Goal: Task Accomplishment & Management: Use online tool/utility

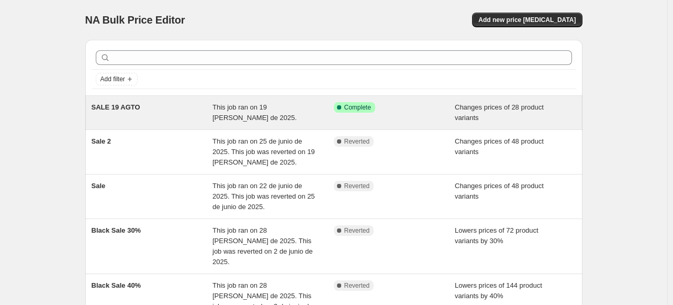
click at [192, 103] on div "SALE 19 AGTO" at bounding box center [152, 112] width 121 height 21
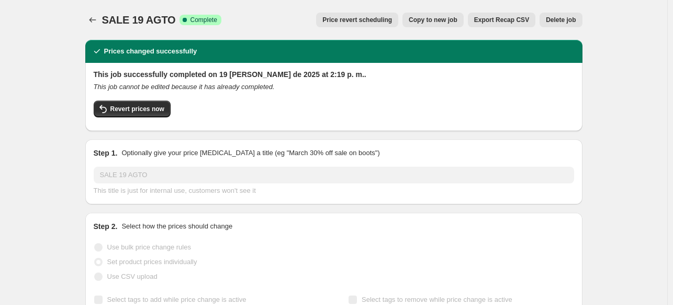
click at [445, 20] on span "Copy to new job" at bounding box center [433, 20] width 49 height 8
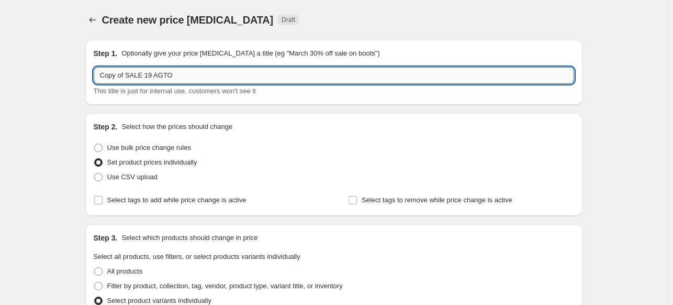
click at [206, 75] on input "Copy of SALE 19 AGTO" at bounding box center [334, 75] width 481 height 17
drag, startPoint x: 126, startPoint y: 75, endPoint x: 80, endPoint y: 68, distance: 47.1
click at [158, 75] on input "SALE 19 AGTO" at bounding box center [334, 75] width 481 height 17
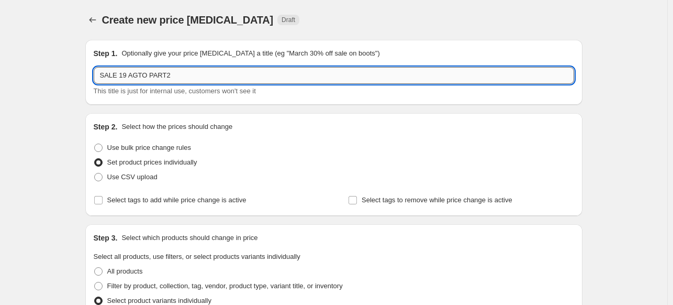
drag, startPoint x: 198, startPoint y: 72, endPoint x: 149, endPoint y: 75, distance: 48.8
click at [149, 75] on input "SALE 19 AGTO PART2" at bounding box center [334, 75] width 481 height 17
type input "SALE 19 AGTO 2025"
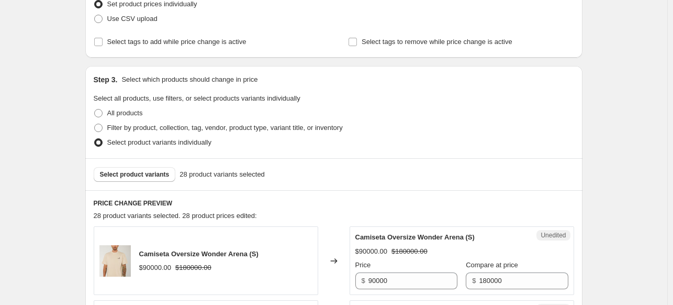
scroll to position [209, 0]
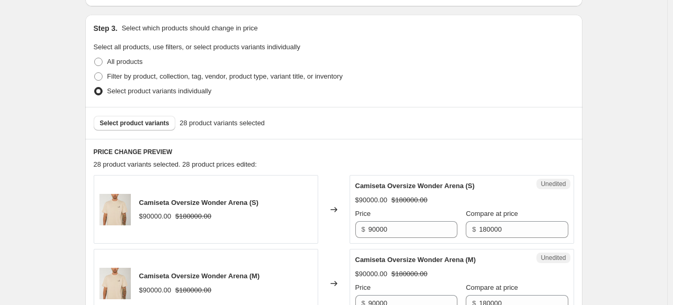
click at [541, 68] on div "All products" at bounding box center [334, 61] width 481 height 15
click at [154, 120] on span "Select product variants" at bounding box center [135, 123] width 70 height 8
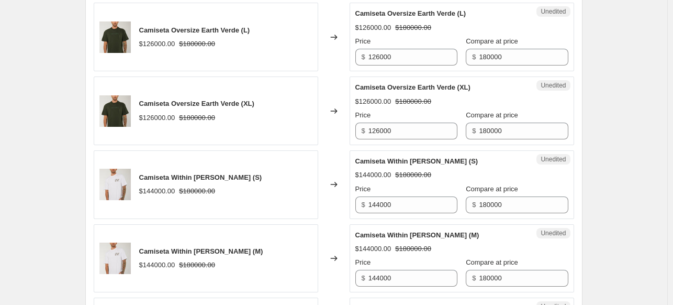
scroll to position [1623, 0]
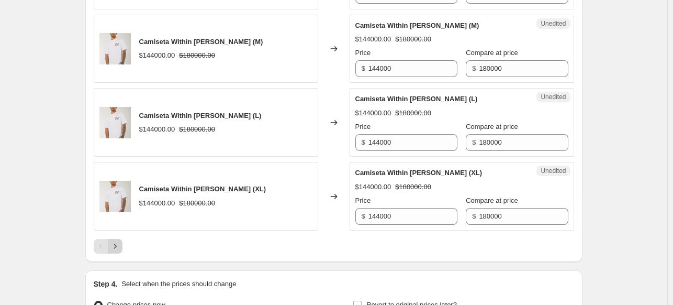
click at [123, 241] on button "Next" at bounding box center [115, 246] width 15 height 15
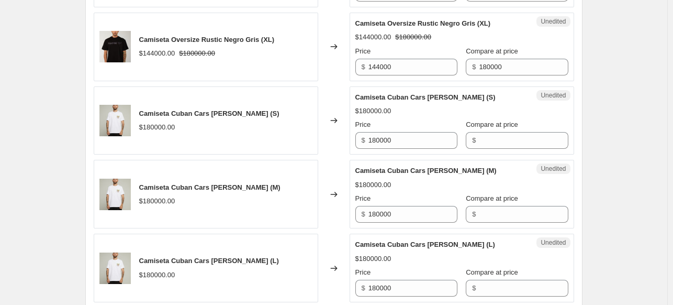
scroll to position [941, 0]
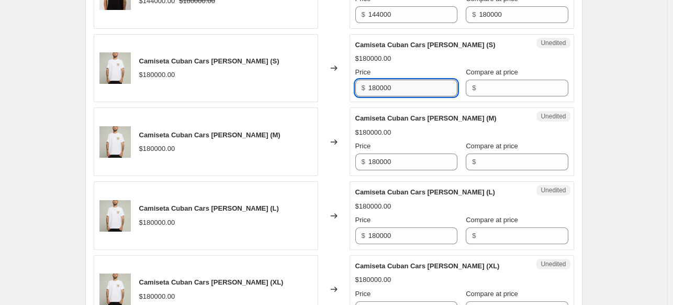
click at [419, 87] on input "180000" at bounding box center [413, 88] width 89 height 17
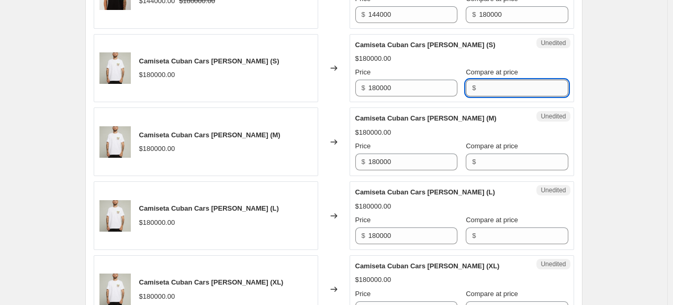
click at [528, 82] on input "Compare at price" at bounding box center [523, 88] width 89 height 17
paste input "180000"
type input "180000"
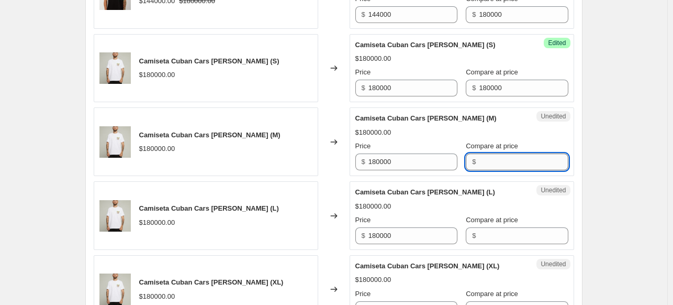
click at [498, 154] on input "Compare at price" at bounding box center [523, 161] width 89 height 17
paste input "180000"
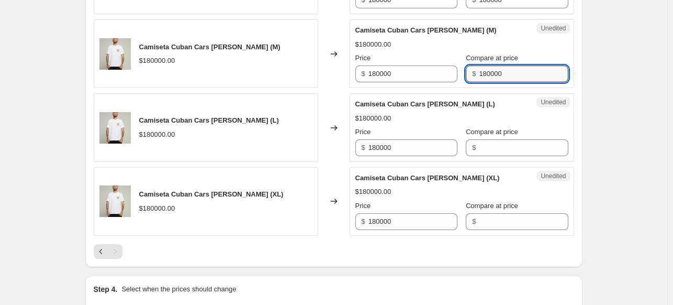
scroll to position [1045, 0]
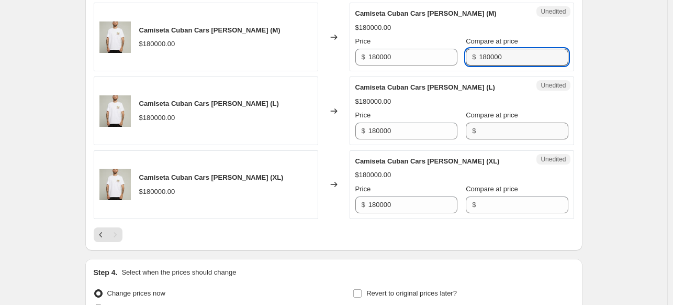
type input "180000"
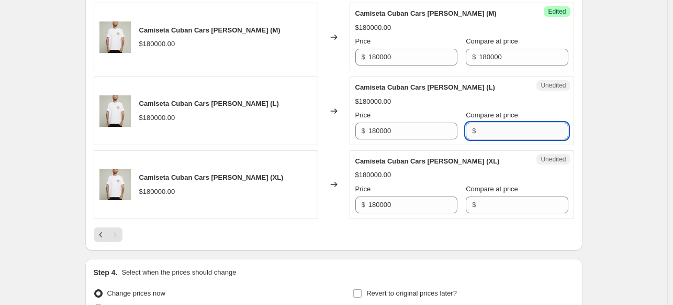
click at [485, 131] on input "Compare at price" at bounding box center [523, 131] width 89 height 17
paste input "180000"
type input "180000"
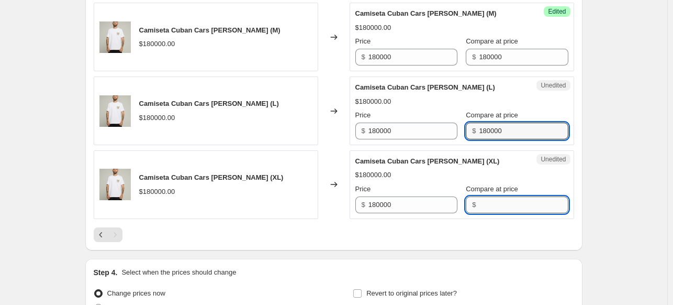
click at [499, 209] on input "Compare at price" at bounding box center [523, 204] width 89 height 17
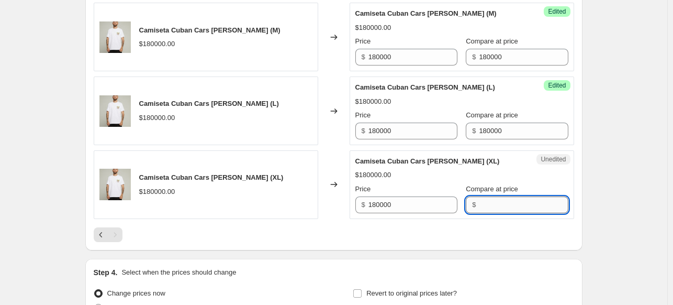
paste input "180000"
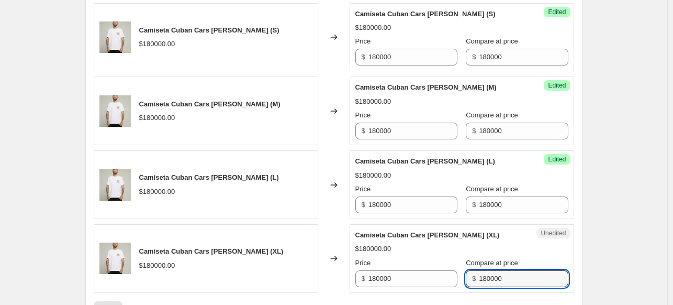
scroll to position [941, 0]
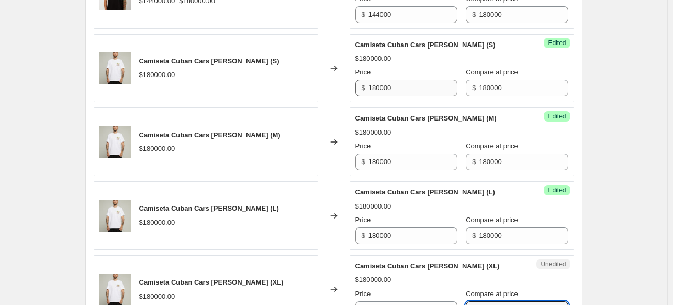
type input "180000"
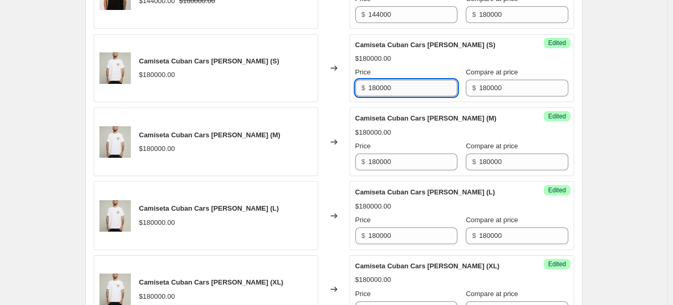
click at [405, 90] on input "180000" at bounding box center [413, 88] width 89 height 17
type input "126000"
click at [410, 70] on div "Price" at bounding box center [407, 72] width 102 height 10
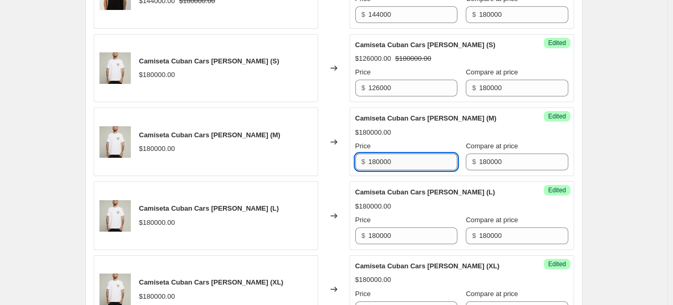
click at [403, 158] on input "180000" at bounding box center [413, 161] width 89 height 17
type input "126000"
click at [412, 130] on div "$180000.00" at bounding box center [462, 132] width 213 height 10
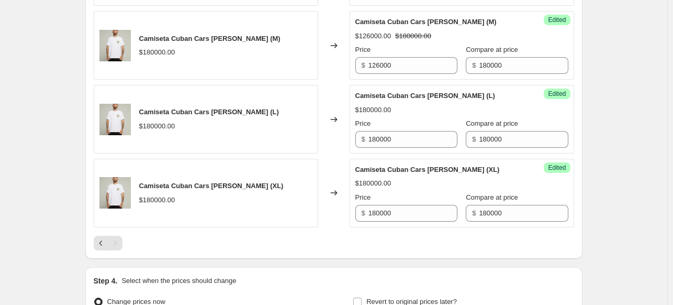
scroll to position [1045, 0]
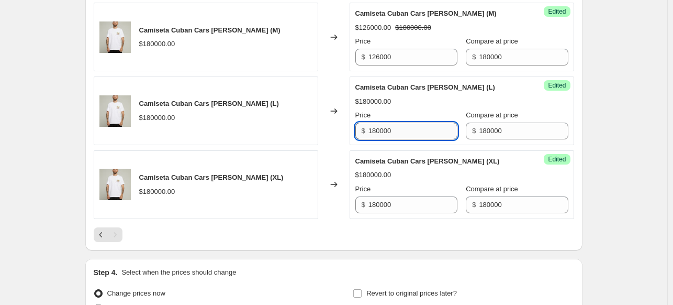
click at [401, 125] on input "180000" at bounding box center [413, 131] width 89 height 17
type input "1"
type input "126000"
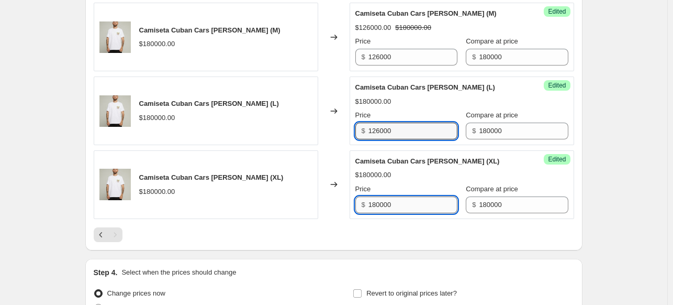
click at [410, 203] on input "180000" at bounding box center [413, 204] width 89 height 17
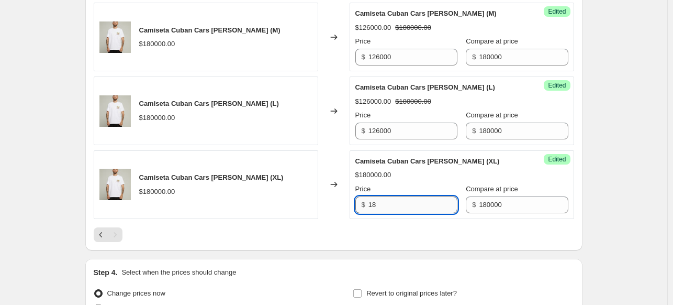
type input "1"
type input "126000"
click at [415, 228] on div at bounding box center [334, 234] width 481 height 15
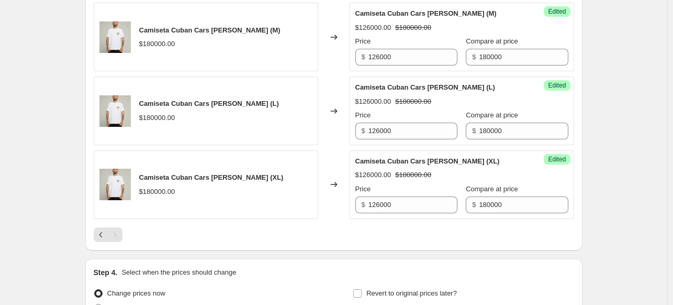
click at [441, 234] on div at bounding box center [334, 234] width 481 height 15
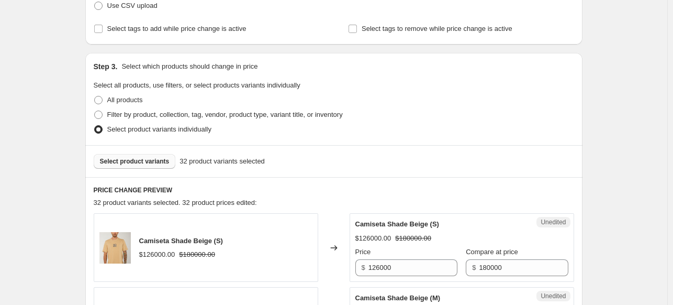
scroll to position [155, 0]
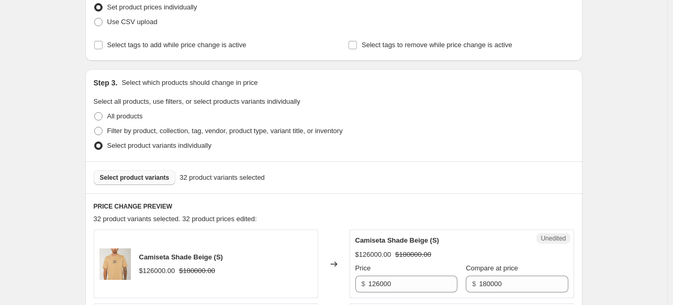
click at [160, 177] on span "Select product variants" at bounding box center [135, 177] width 70 height 8
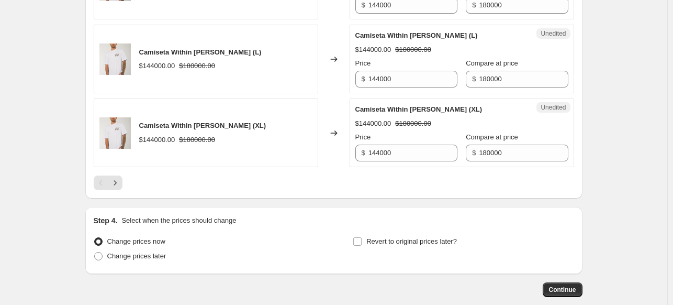
scroll to position [1738, 0]
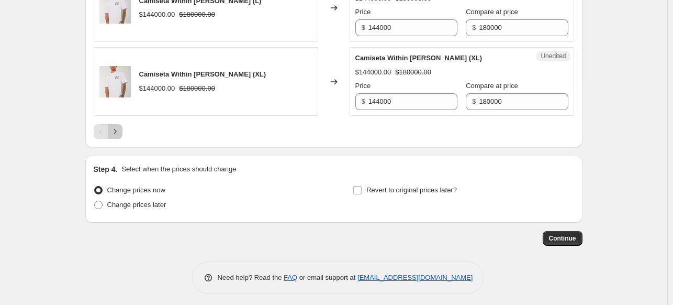
click at [119, 126] on icon "Next" at bounding box center [115, 131] width 10 height 10
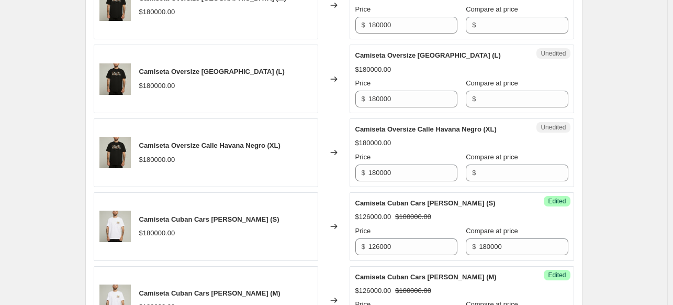
scroll to position [973, 0]
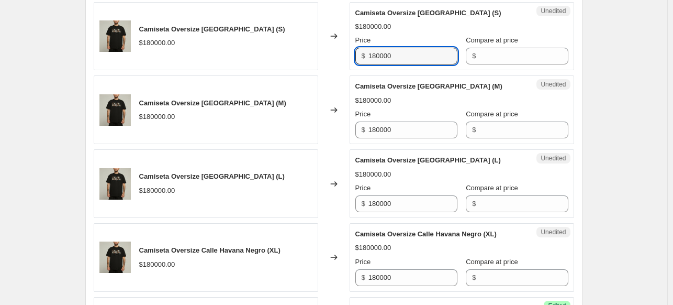
drag, startPoint x: 421, startPoint y: 57, endPoint x: 341, endPoint y: 52, distance: 80.3
click at [341, 52] on div "Camiseta Oversize [GEOGRAPHIC_DATA] (S) $180000.00 Changed to Unedited Camiseta…" at bounding box center [334, 36] width 481 height 69
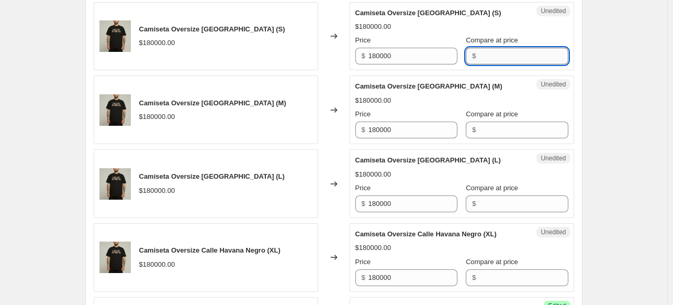
click at [541, 48] on input "Compare at price" at bounding box center [523, 56] width 89 height 17
paste input "180000"
type input "180000"
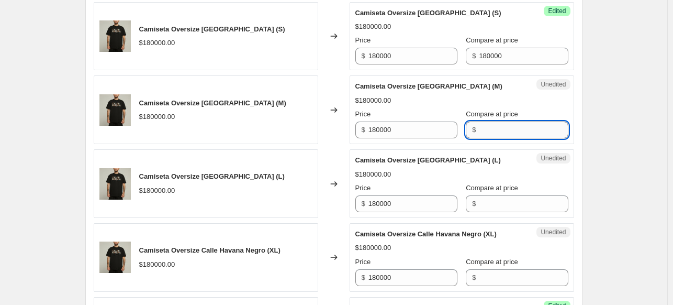
click at [502, 121] on input "Compare at price" at bounding box center [523, 129] width 89 height 17
paste input "180000"
type input "180000"
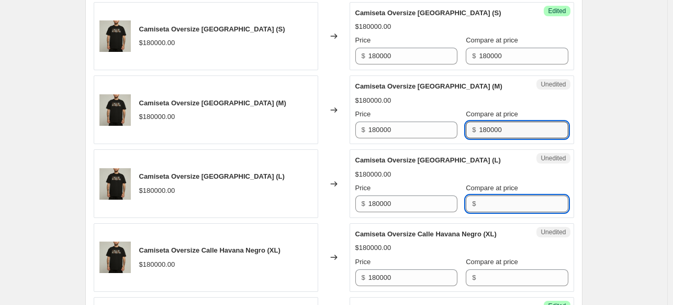
click at [501, 198] on input "Compare at price" at bounding box center [523, 203] width 89 height 17
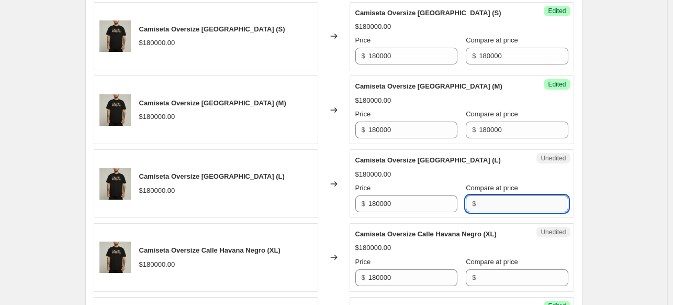
paste input "180000"
type input "180000"
click at [495, 276] on input "Compare at price" at bounding box center [523, 277] width 89 height 17
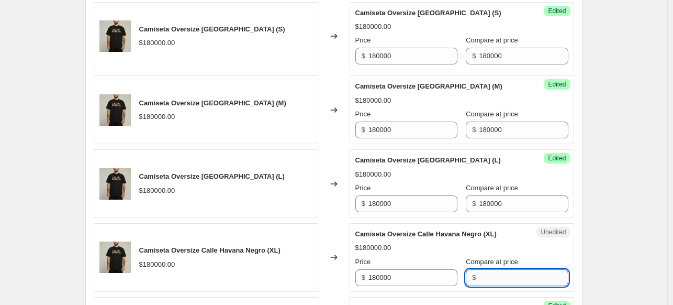
paste input "180000"
type input "180000"
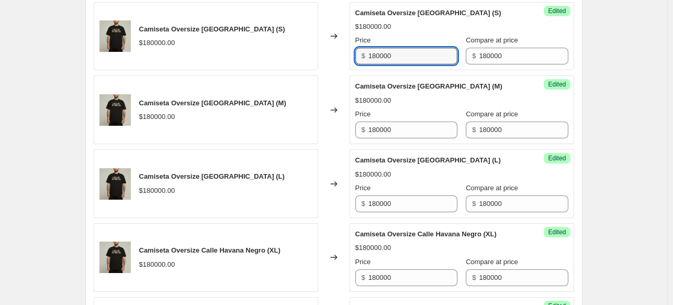
drag, startPoint x: 412, startPoint y: 54, endPoint x: 340, endPoint y: 47, distance: 72.6
click at [340, 47] on div "Camiseta Oversize [GEOGRAPHIC_DATA] (S) $180000.00 Changed to Success Edited Ca…" at bounding box center [334, 36] width 481 height 69
click at [402, 62] on input "126000" at bounding box center [413, 56] width 89 height 17
drag, startPoint x: 402, startPoint y: 56, endPoint x: 334, endPoint y: 54, distance: 68.1
click at [334, 54] on div "Camiseta Oversize [GEOGRAPHIC_DATA] (S) $180000.00 Changed to Success Edited Ca…" at bounding box center [334, 36] width 481 height 69
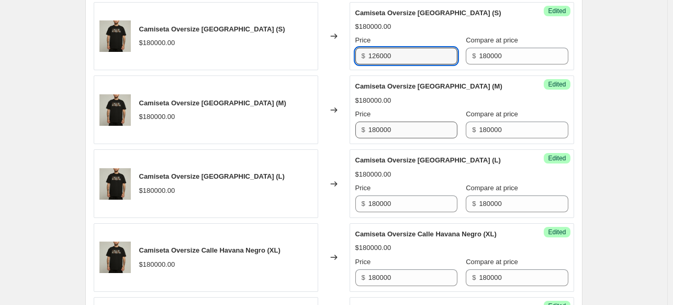
type input "126000"
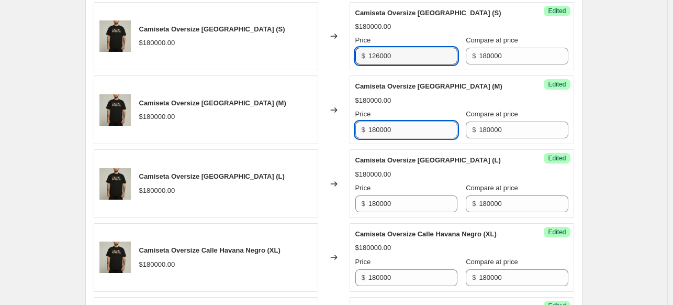
click at [382, 124] on input "180000" at bounding box center [413, 129] width 89 height 17
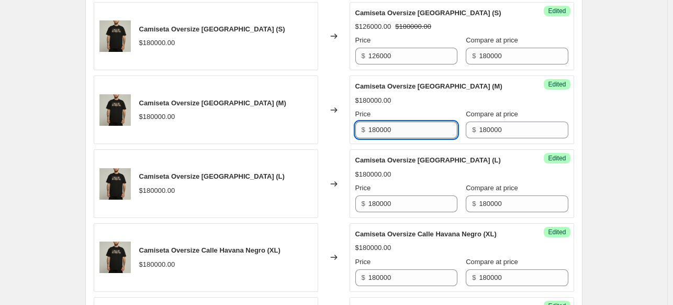
click at [382, 124] on input "180000" at bounding box center [413, 129] width 89 height 17
paste input "26"
type input "126000"
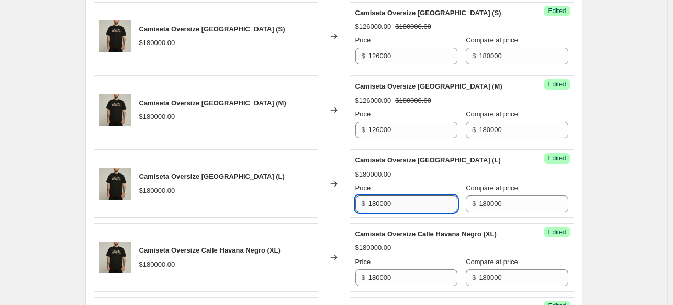
click at [384, 204] on input "180000" at bounding box center [413, 203] width 89 height 17
paste input "26"
type input "126000"
click at [384, 274] on input "180000" at bounding box center [413, 277] width 89 height 17
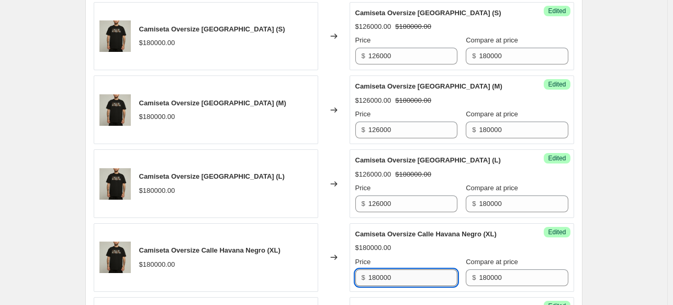
click at [384, 274] on input "180000" at bounding box center [413, 277] width 89 height 17
paste input "26"
type input "126000"
click at [381, 223] on div "Success Edited Camiseta Oversize Calle Havana Negro (XL) $180000.00 Price $ 126…" at bounding box center [462, 257] width 225 height 69
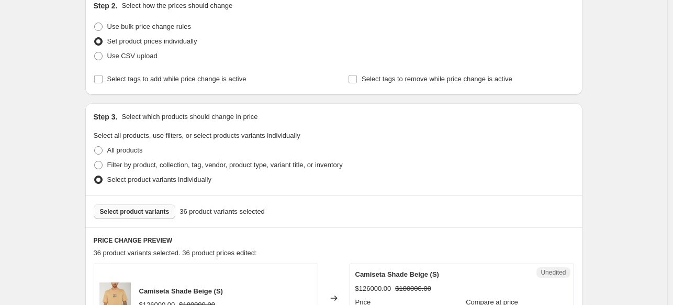
scroll to position [209, 0]
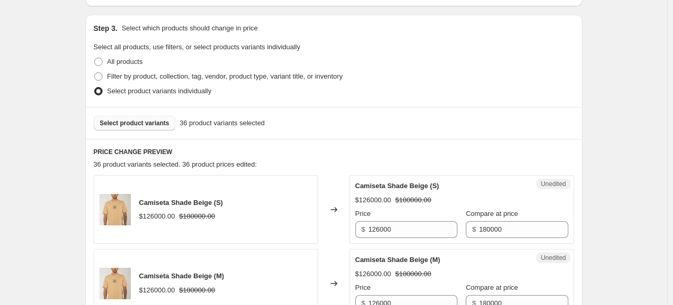
click at [159, 125] on span "Select product variants" at bounding box center [135, 123] width 70 height 8
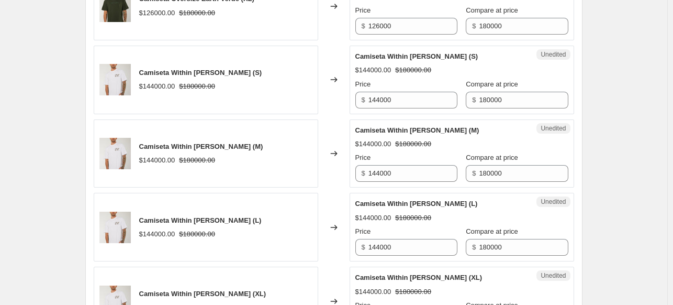
scroll to position [1738, 0]
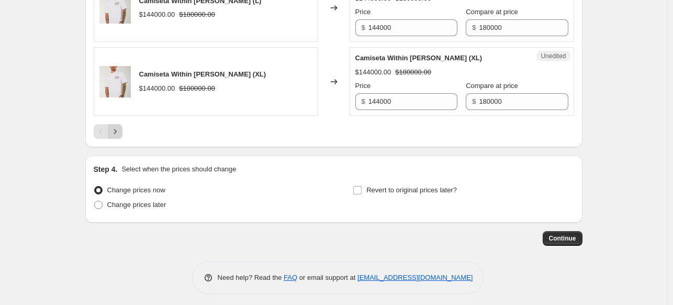
click at [120, 126] on icon "Next" at bounding box center [115, 131] width 10 height 10
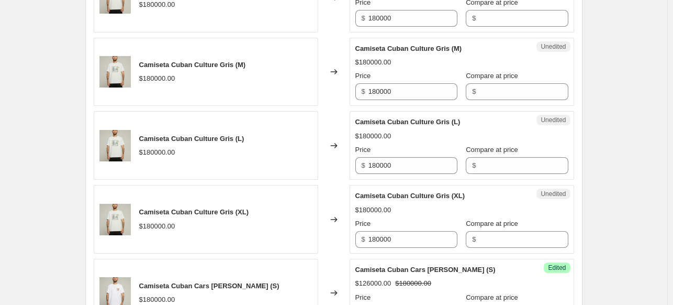
scroll to position [1267, 0]
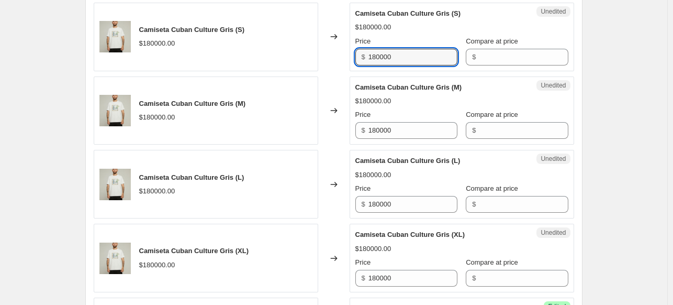
drag, startPoint x: 419, startPoint y: 58, endPoint x: 354, endPoint y: 48, distance: 65.7
click at [354, 48] on div "Unedited Camiseta Cuban Culture Gris (S) $180000.00 Price $ 180000 Compare at p…" at bounding box center [462, 37] width 225 height 69
paste input "26"
type input "126000"
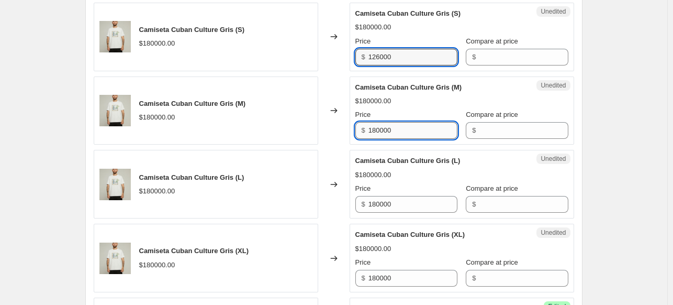
click at [402, 123] on input "180000" at bounding box center [413, 130] width 89 height 17
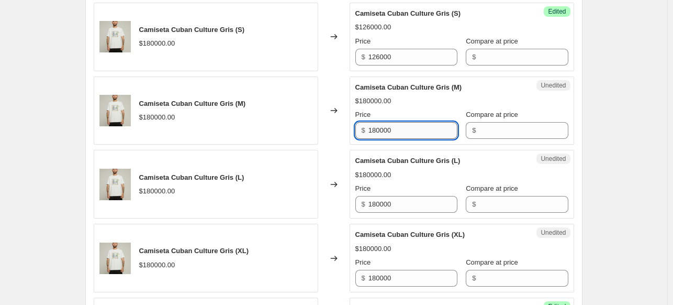
paste input "126000"
drag, startPoint x: 418, startPoint y: 128, endPoint x: 352, endPoint y: 121, distance: 66.3
click at [352, 121] on div "Unedited Camiseta Cuban Culture Gris (M) $180000.00 Price $ 180000126000 Compar…" at bounding box center [462, 110] width 225 height 69
paste input "text"
type input "126000"
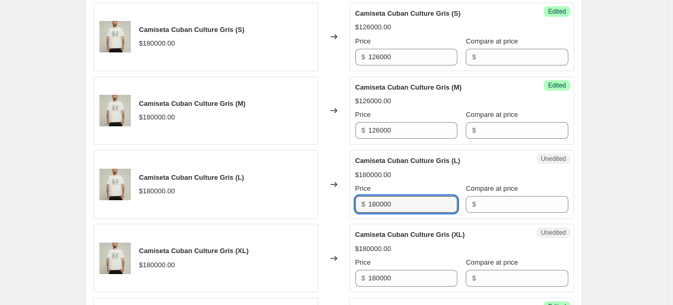
drag, startPoint x: 404, startPoint y: 198, endPoint x: 341, endPoint y: 192, distance: 62.6
click at [341, 192] on div "Camiseta Cuban Culture Gris (L) $180000.00 Changed to Unedited Camiseta Cuban C…" at bounding box center [334, 184] width 481 height 69
paste input "26"
type input "126000"
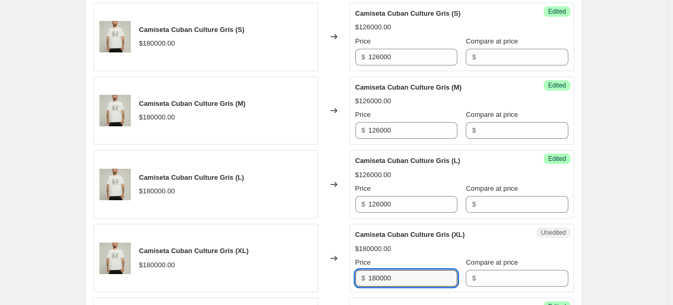
drag, startPoint x: 413, startPoint y: 275, endPoint x: 329, endPoint y: 276, distance: 83.8
click at [329, 276] on div "Camiseta Cuban Culture Gris (XL) $180000.00 Changed to Unedited Camiseta Cuban …" at bounding box center [334, 258] width 481 height 69
paste input "26"
type input "126000"
click at [514, 56] on input "Compare at price" at bounding box center [523, 57] width 89 height 17
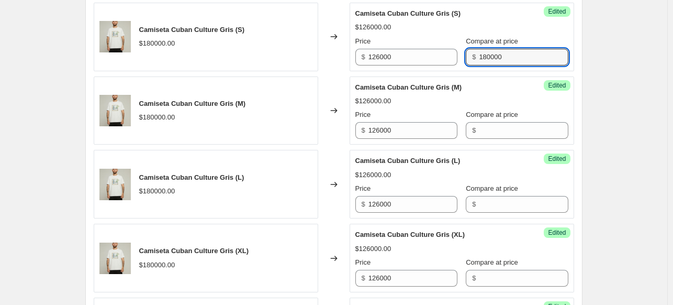
type input "180000"
click at [503, 76] on div "Success Edited Camiseta Cuban Culture Gris (M) $126000.00 Price $ 126000 Compar…" at bounding box center [462, 110] width 225 height 69
drag, startPoint x: 504, startPoint y: 52, endPoint x: 454, endPoint y: 47, distance: 51.1
click at [454, 47] on div "Price $ 126000 Compare at price $ 180000" at bounding box center [462, 50] width 213 height 29
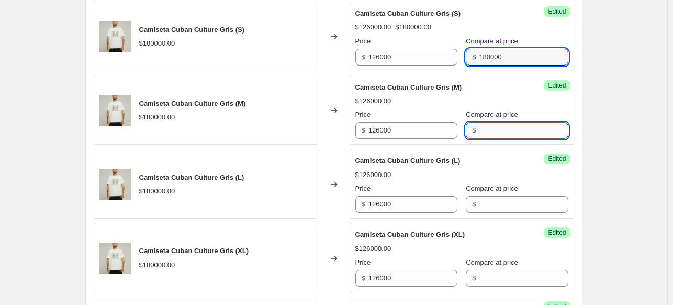
click at [505, 127] on input "Compare at price" at bounding box center [523, 130] width 89 height 17
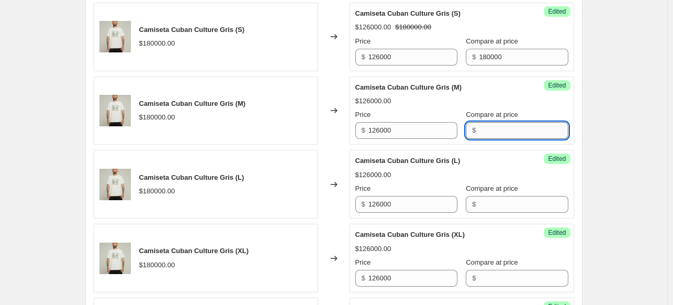
paste input "180000"
type input "180000"
click at [491, 196] on input "Compare at price" at bounding box center [523, 204] width 89 height 17
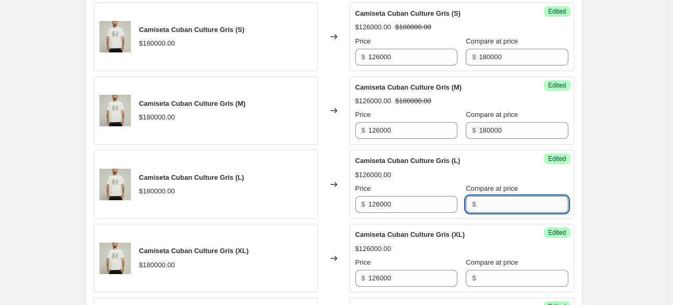
paste input "180000"
type input "180000"
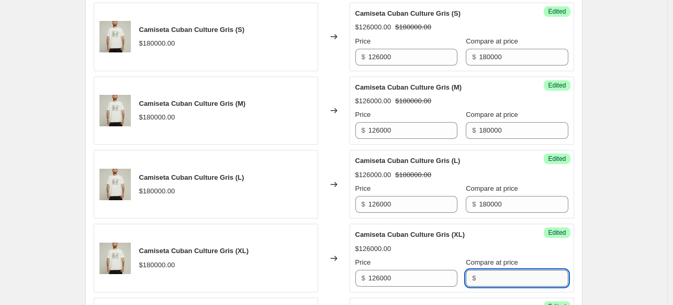
click at [487, 282] on input "Compare at price" at bounding box center [523, 278] width 89 height 17
paste input "180000"
type input "180000"
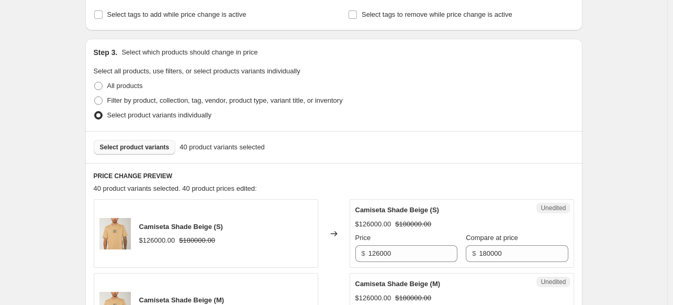
scroll to position [115, 0]
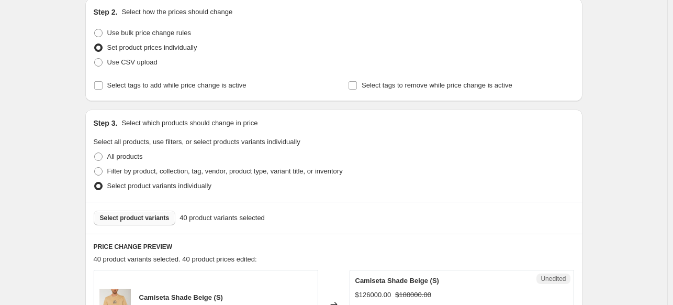
click at [168, 220] on button "Select product variants" at bounding box center [135, 218] width 82 height 15
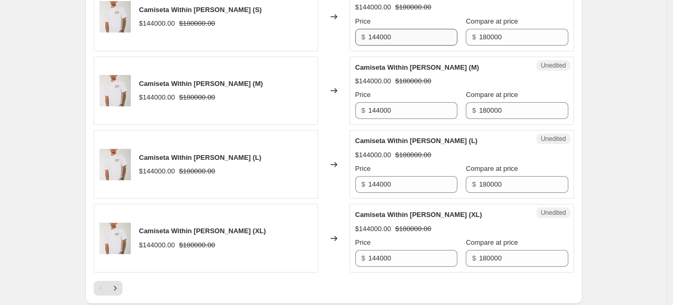
scroll to position [1738, 0]
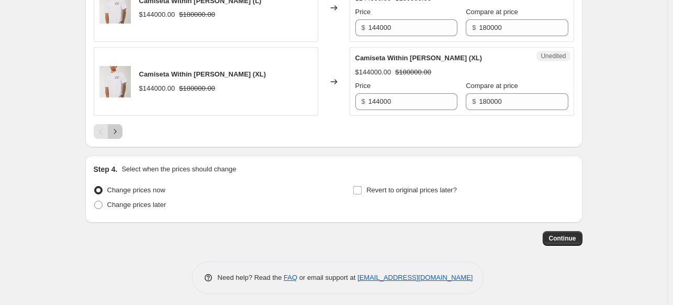
click at [114, 130] on icon "Next" at bounding box center [115, 131] width 10 height 10
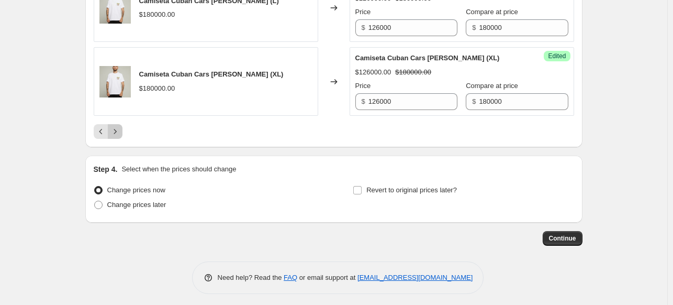
click at [120, 127] on icon "Next" at bounding box center [115, 131] width 10 height 10
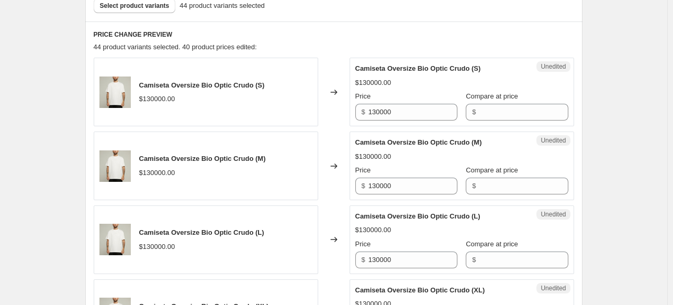
scroll to position [300, 0]
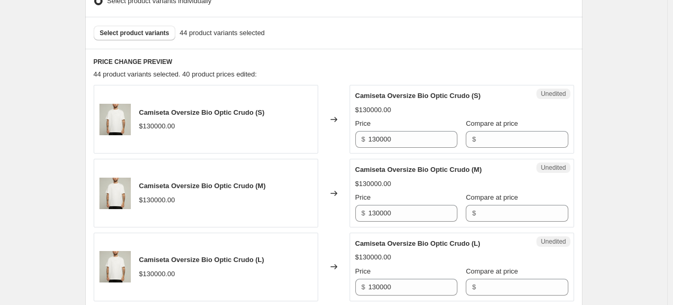
click at [124, 119] on img at bounding box center [115, 119] width 31 height 31
click at [400, 146] on input "130000" at bounding box center [413, 139] width 89 height 17
click at [482, 140] on input "Compare at price" at bounding box center [523, 139] width 89 height 17
paste input "130000"
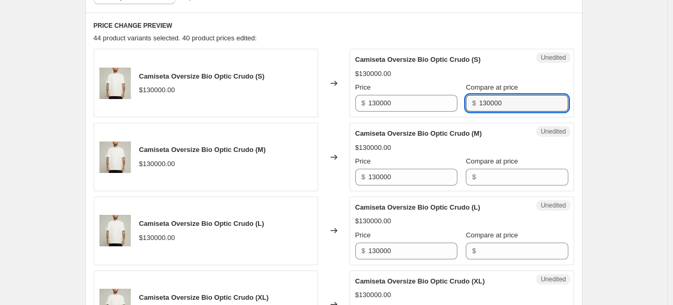
scroll to position [352, 0]
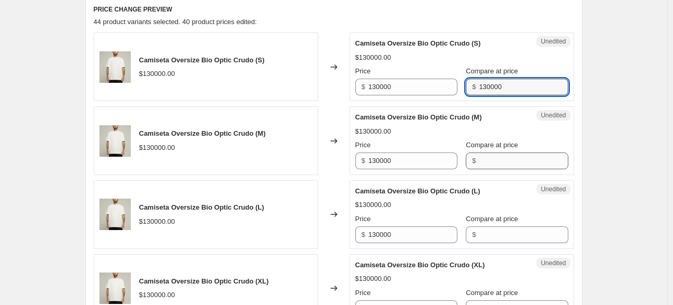
type input "130000"
click at [496, 161] on input "Compare at price" at bounding box center [523, 160] width 89 height 17
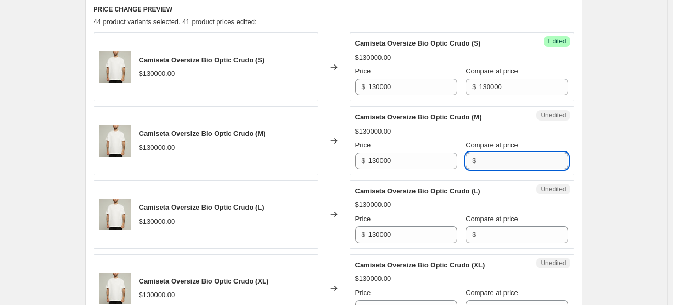
paste input "130000"
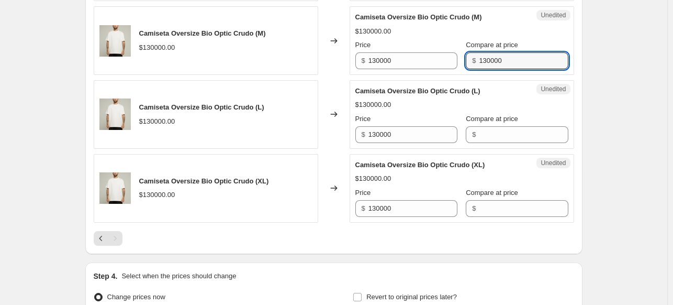
scroll to position [457, 0]
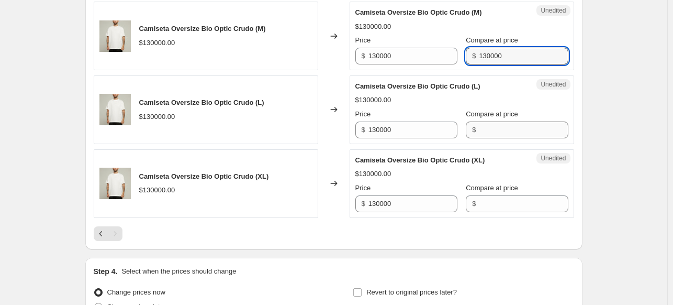
type input "130000"
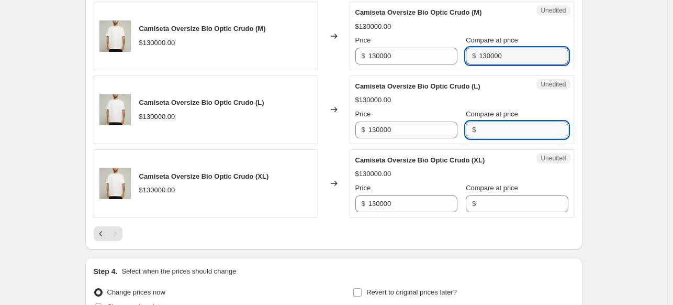
click at [492, 131] on input "Compare at price" at bounding box center [523, 129] width 89 height 17
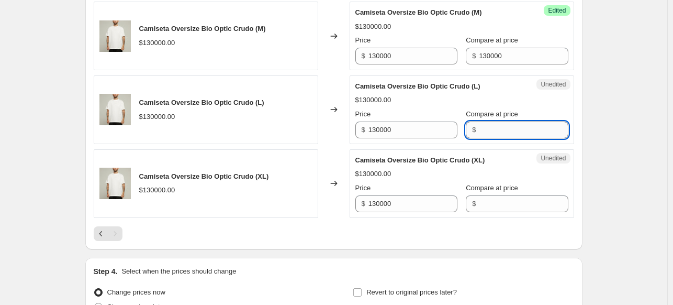
paste input "130000"
type input "130000"
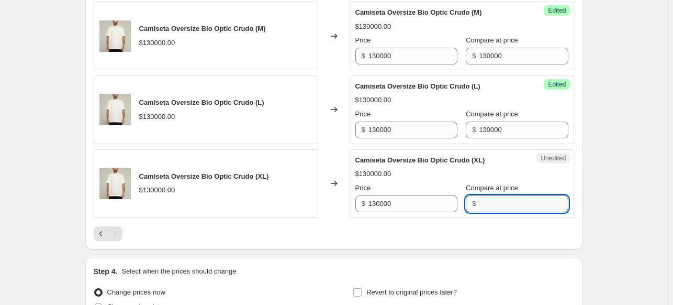
click at [491, 209] on input "Compare at price" at bounding box center [523, 203] width 89 height 17
paste input "130000"
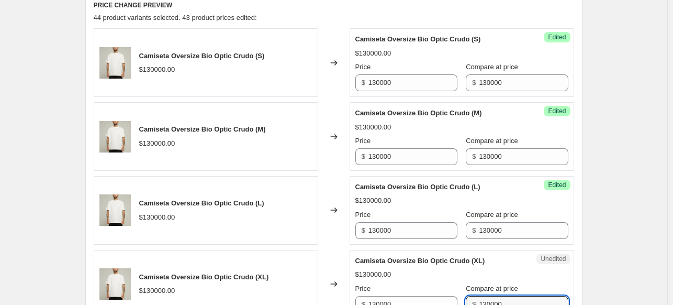
scroll to position [352, 0]
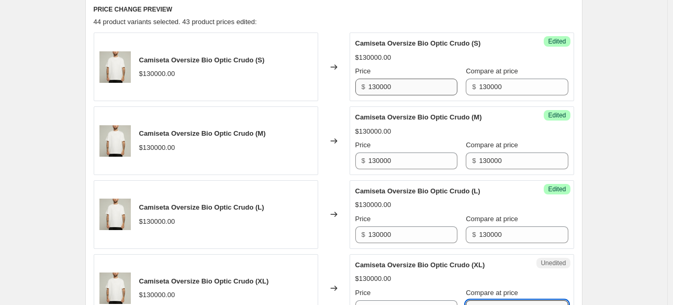
type input "130000"
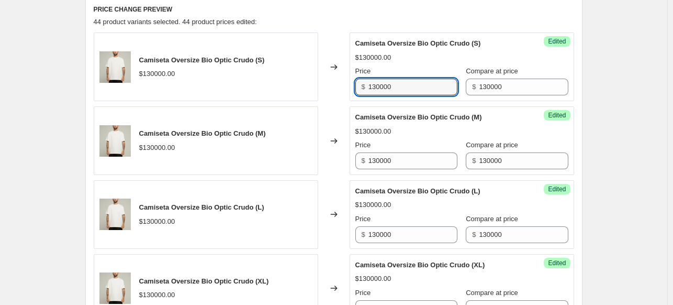
drag, startPoint x: 400, startPoint y: 87, endPoint x: 343, endPoint y: 81, distance: 57.0
click at [343, 81] on div "Camiseta Oversize Bio Optic Crudo (S) $130000.00 Changed to Success Edited Cami…" at bounding box center [334, 66] width 481 height 69
click at [427, 89] on input "104000" at bounding box center [413, 87] width 89 height 17
type input "104000"
click at [426, 69] on div "Price" at bounding box center [407, 71] width 102 height 10
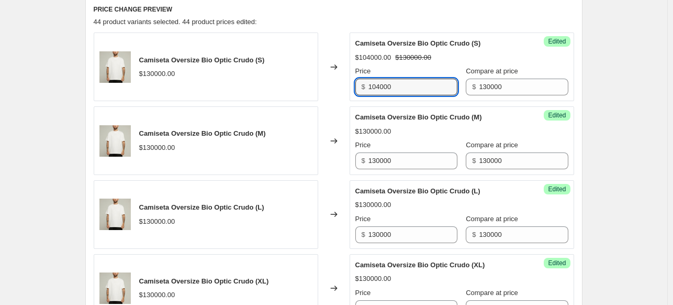
drag, startPoint x: 413, startPoint y: 91, endPoint x: 364, endPoint y: 84, distance: 48.7
click at [364, 84] on div "$ 104000" at bounding box center [407, 87] width 102 height 17
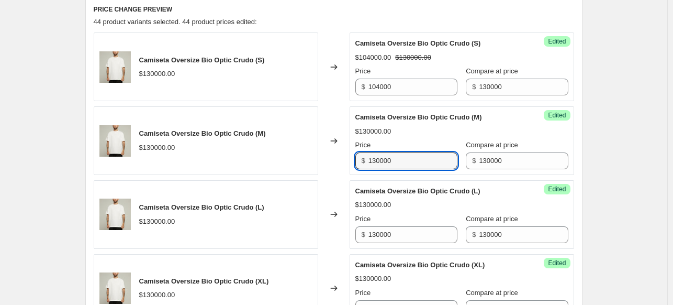
drag, startPoint x: 392, startPoint y: 160, endPoint x: 364, endPoint y: 156, distance: 27.6
click at [364, 156] on div "$ 130000" at bounding box center [407, 160] width 102 height 17
paste input "04"
type input "104000"
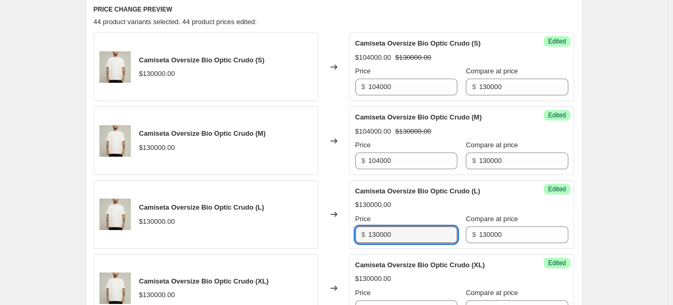
drag, startPoint x: 399, startPoint y: 227, endPoint x: 358, endPoint y: 228, distance: 40.3
click at [358, 228] on div "$ 130000" at bounding box center [407, 234] width 102 height 17
paste input "04"
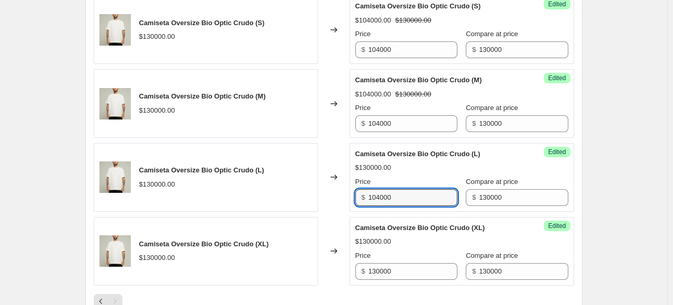
scroll to position [404, 0]
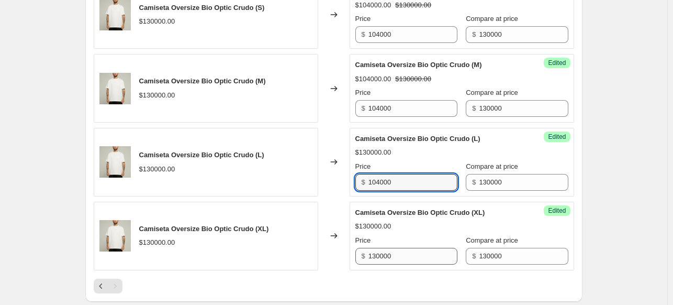
type input "104000"
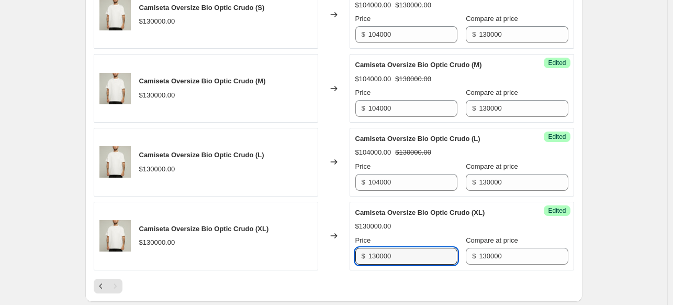
drag, startPoint x: 395, startPoint y: 256, endPoint x: 357, endPoint y: 250, distance: 39.2
click at [357, 250] on div "Success Edited Camiseta Oversize Bio Optic Crudo (XL) $130000.00 Price $ 130000…" at bounding box center [462, 236] width 225 height 69
paste input "04"
type input "104000"
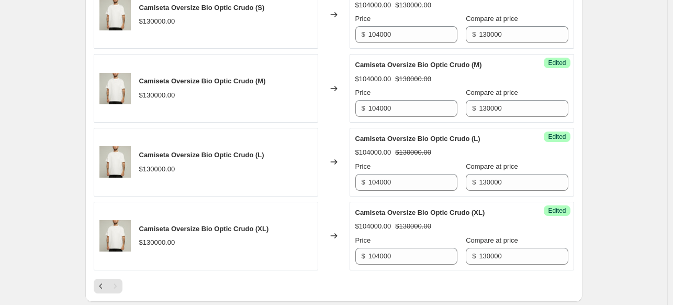
click at [415, 235] on div "Price" at bounding box center [407, 240] width 102 height 10
click at [449, 156] on div "$104000.00 $130000.00" at bounding box center [462, 152] width 213 height 10
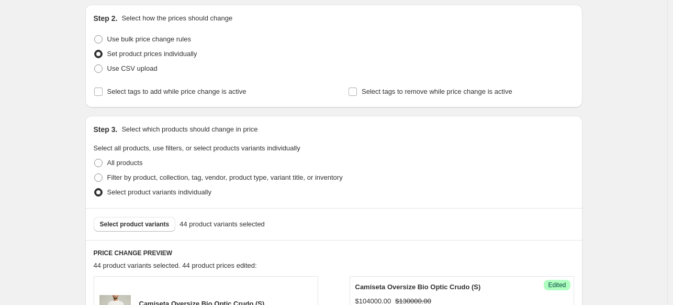
scroll to position [142, 0]
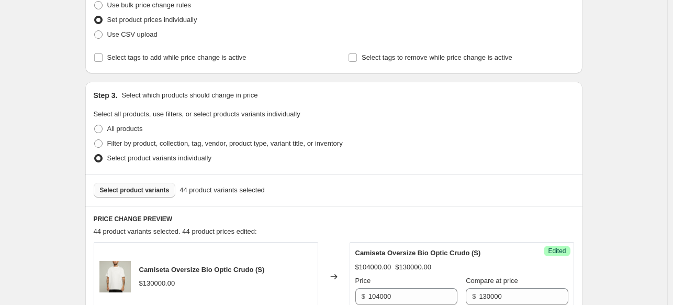
click at [164, 191] on span "Select product variants" at bounding box center [135, 190] width 70 height 8
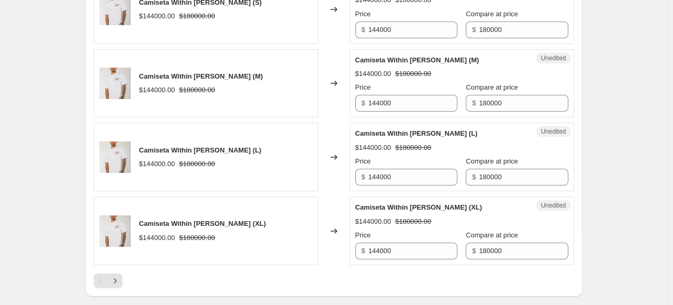
scroll to position [1738, 0]
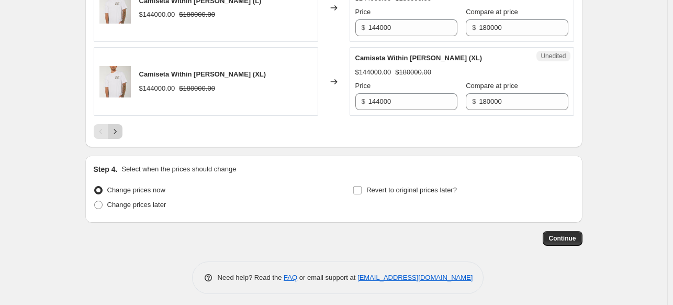
click at [118, 129] on icon "Next" at bounding box center [115, 131] width 10 height 10
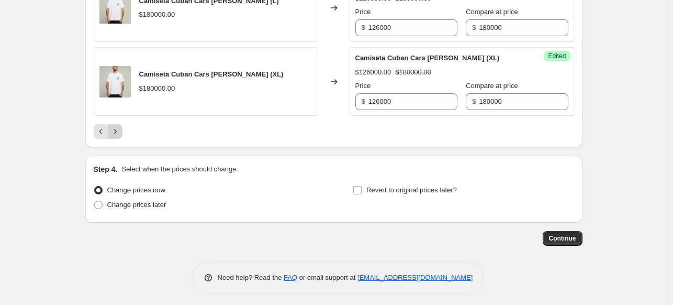
click at [119, 129] on icon "Next" at bounding box center [115, 131] width 10 height 10
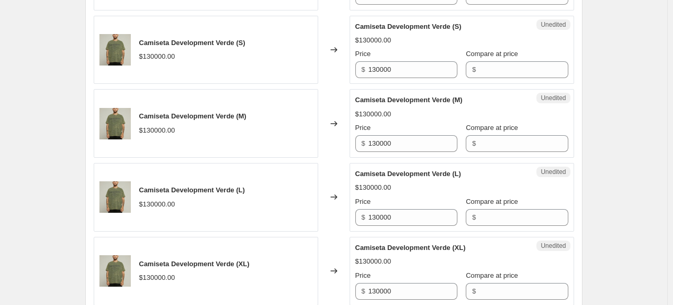
scroll to position [646, 0]
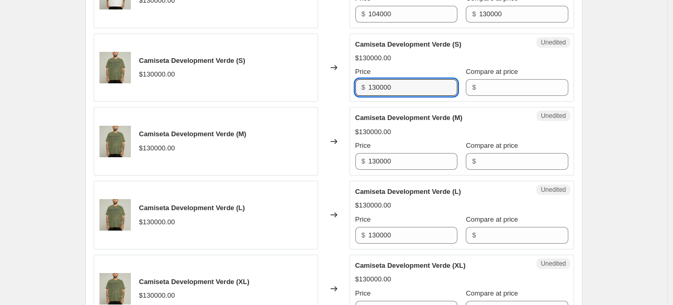
drag, startPoint x: 408, startPoint y: 90, endPoint x: 355, endPoint y: 78, distance: 55.3
click at [355, 78] on div "Unedited Camiseta Development Verde (S) $130000.00 Price $ 130000 Compare at pr…" at bounding box center [462, 68] width 225 height 69
click at [497, 87] on input "Compare at price" at bounding box center [523, 87] width 89 height 17
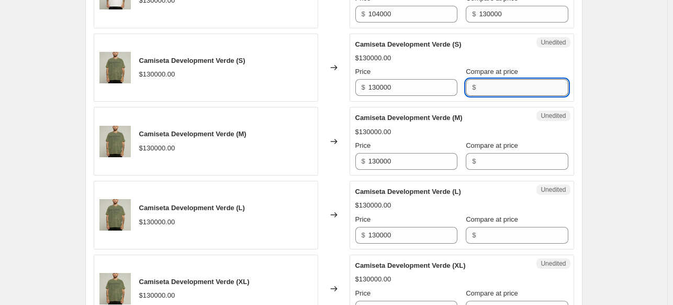
paste input "130000"
type input "130000"
click at [503, 163] on input "Compare at price" at bounding box center [523, 161] width 89 height 17
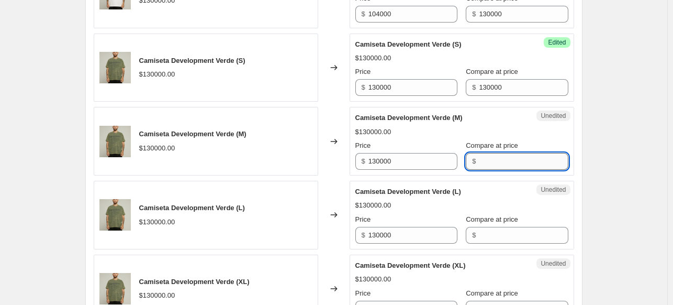
paste input "130000"
type input "130000"
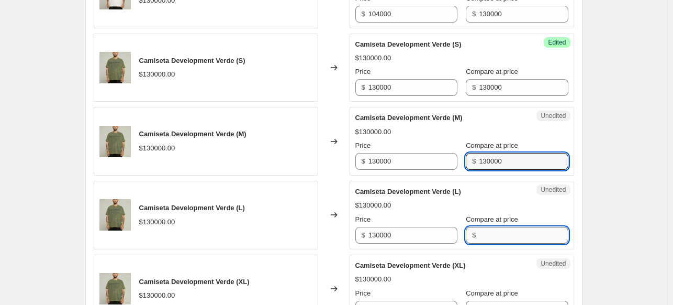
click at [504, 234] on input "Compare at price" at bounding box center [523, 235] width 89 height 17
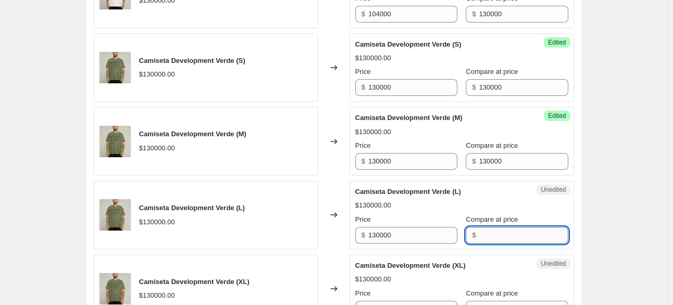
paste input "130000"
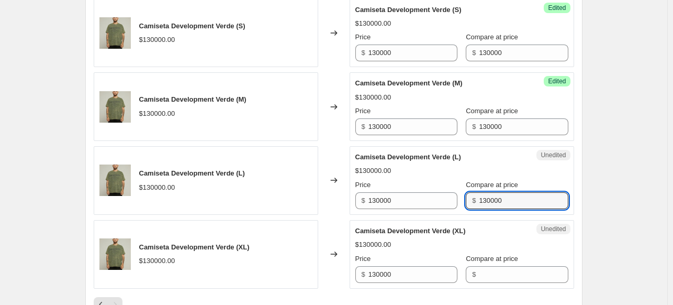
scroll to position [699, 0]
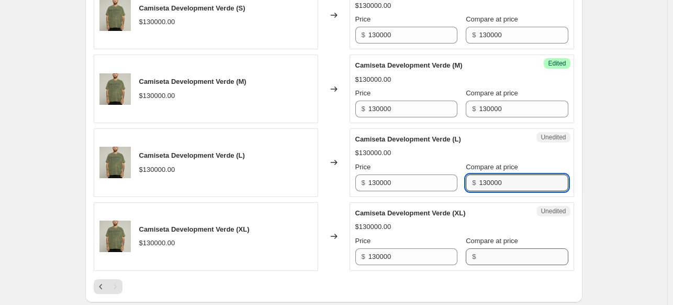
type input "130000"
click at [507, 253] on input "Compare at price" at bounding box center [523, 256] width 89 height 17
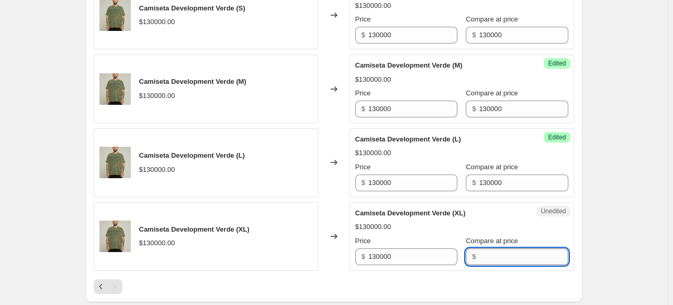
paste input "130000"
type input "130000"
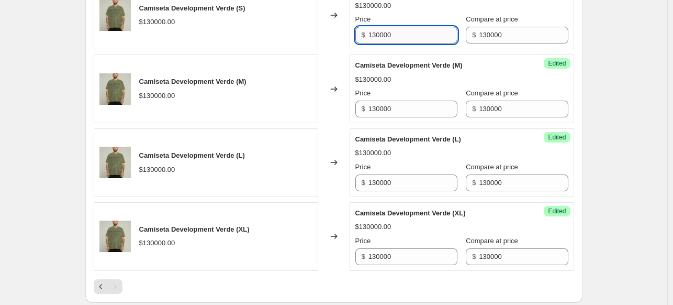
click at [400, 37] on input "130000" at bounding box center [413, 35] width 89 height 17
drag, startPoint x: 400, startPoint y: 37, endPoint x: 371, endPoint y: 35, distance: 29.4
click at [371, 35] on input "104000" at bounding box center [413, 35] width 89 height 17
type input "104000"
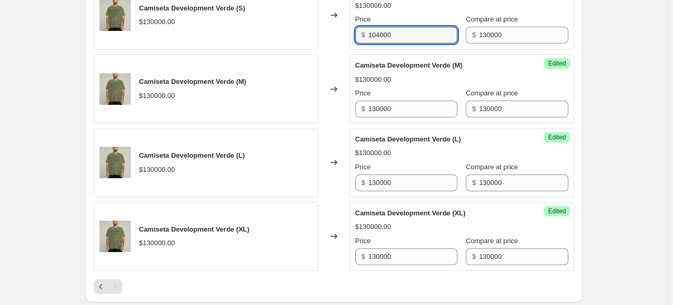
click at [405, 54] on div "Success Edited Camiseta Development Verde (M) $130000.00 Price $ 130000 Compare…" at bounding box center [462, 88] width 225 height 69
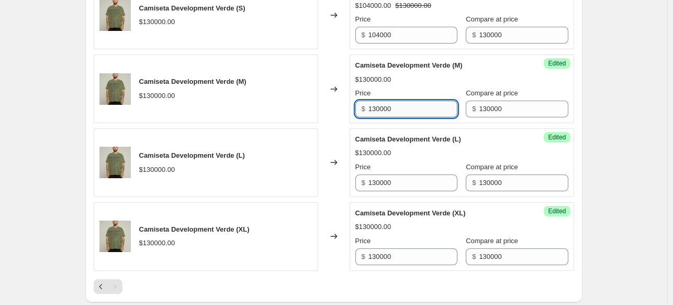
click at [404, 104] on input "130000" at bounding box center [413, 109] width 89 height 17
paste input "04"
type input "104000"
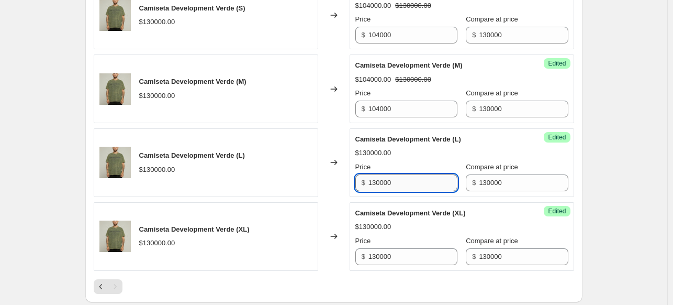
click at [402, 176] on input "130000" at bounding box center [413, 182] width 89 height 17
paste input "104000"
click at [408, 181] on input "130000104000" at bounding box center [413, 182] width 89 height 17
paste input "text"
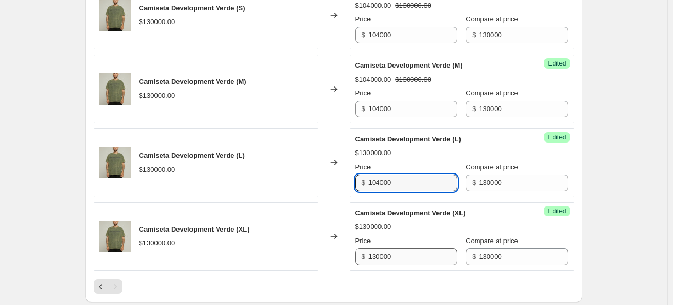
type input "104000"
click at [391, 252] on input "130000" at bounding box center [413, 256] width 89 height 17
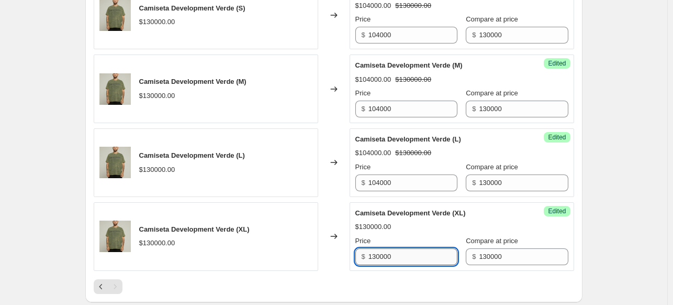
click at [391, 252] on input "130000" at bounding box center [413, 256] width 89 height 17
paste input "04"
type input "104000"
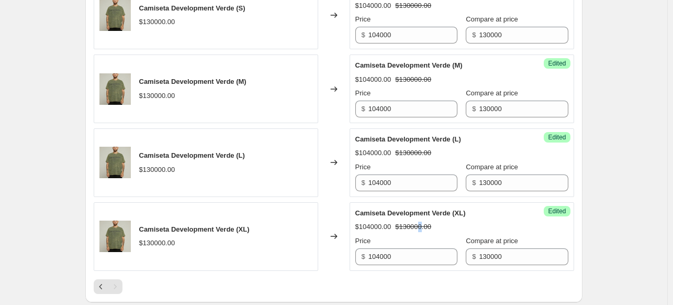
click at [422, 224] on div "$104000.00 $130000.00" at bounding box center [462, 227] width 213 height 10
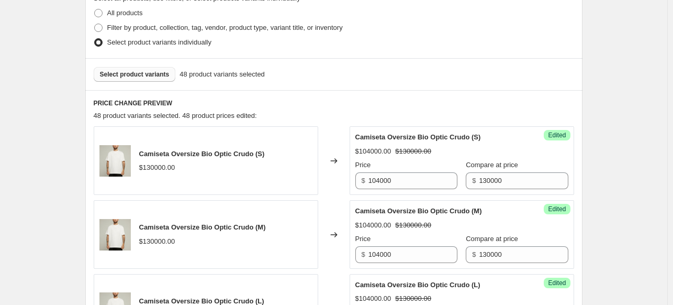
scroll to position [175, 0]
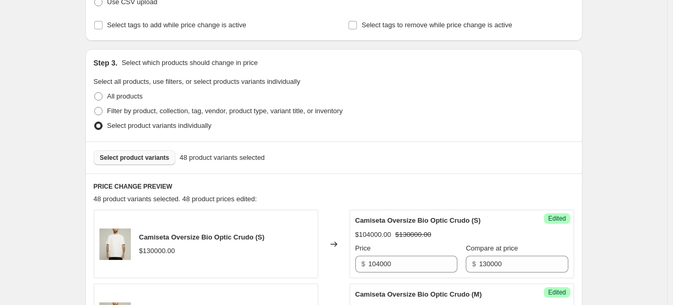
click at [142, 159] on span "Select product variants" at bounding box center [135, 157] width 70 height 8
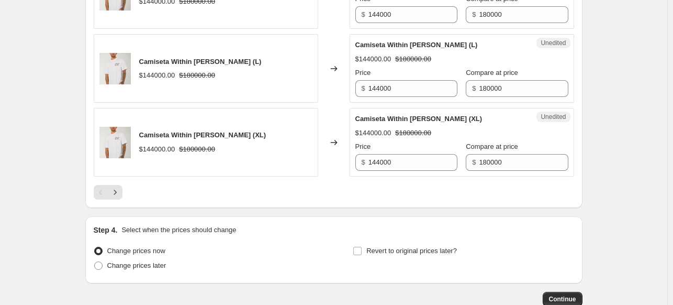
scroll to position [1738, 0]
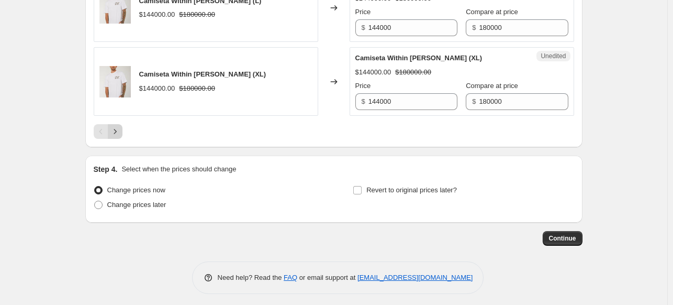
click at [118, 128] on icon "Next" at bounding box center [115, 131] width 10 height 10
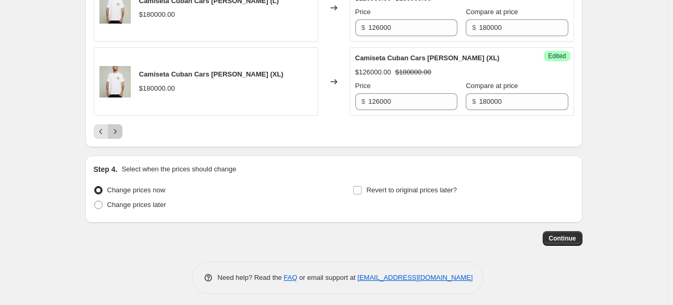
click at [120, 126] on icon "Next" at bounding box center [115, 131] width 10 height 10
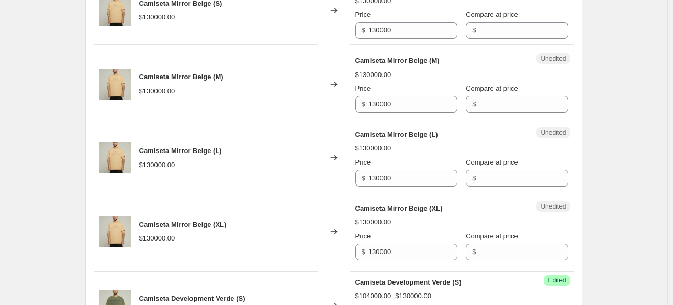
scroll to position [679, 0]
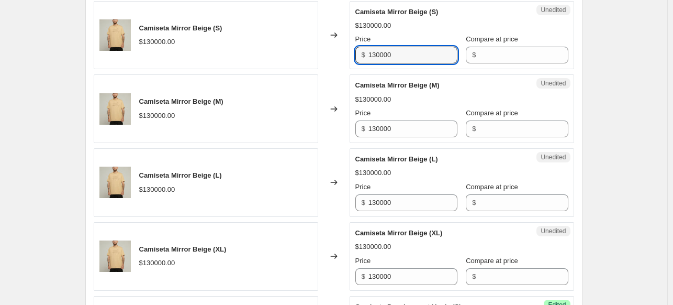
drag, startPoint x: 400, startPoint y: 57, endPoint x: 358, endPoint y: 52, distance: 41.7
click at [358, 52] on div "$ 130000" at bounding box center [407, 55] width 102 height 17
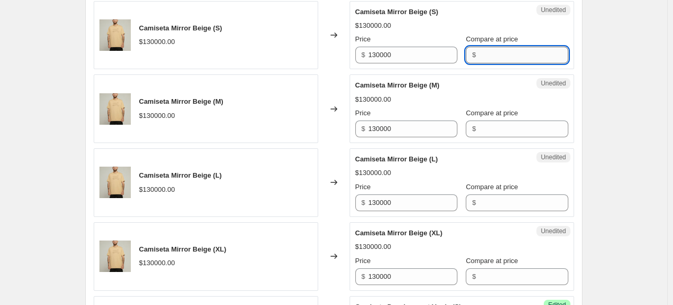
click at [509, 47] on input "Compare at price" at bounding box center [523, 55] width 89 height 17
paste input "130000"
type input "130000"
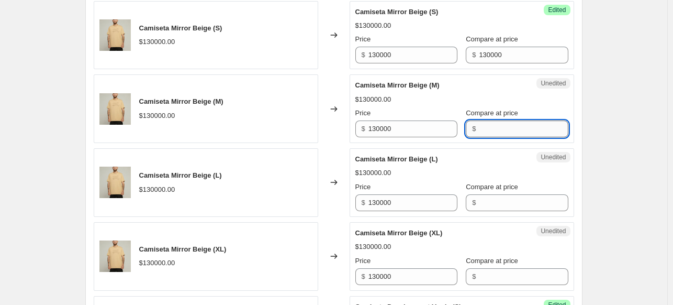
click at [506, 121] on input "Compare at price" at bounding box center [523, 128] width 89 height 17
paste input "130000"
type input "130000"
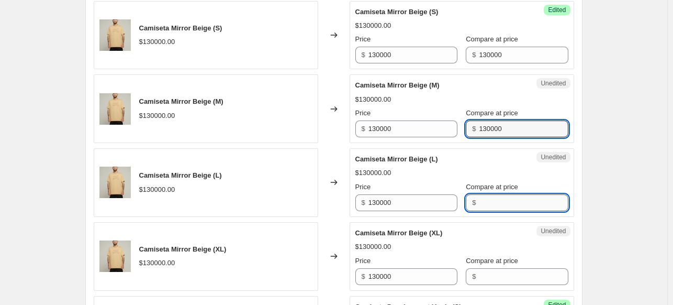
click at [517, 206] on input "Compare at price" at bounding box center [523, 202] width 89 height 17
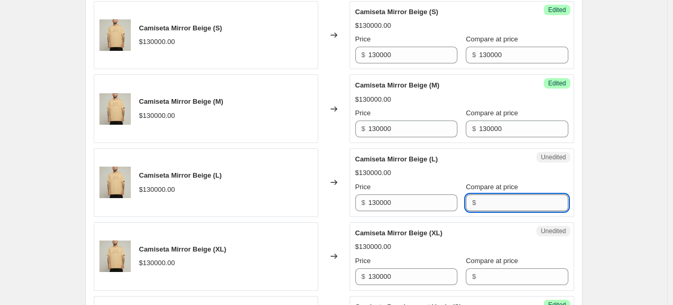
paste input "130000"
type input "130000"
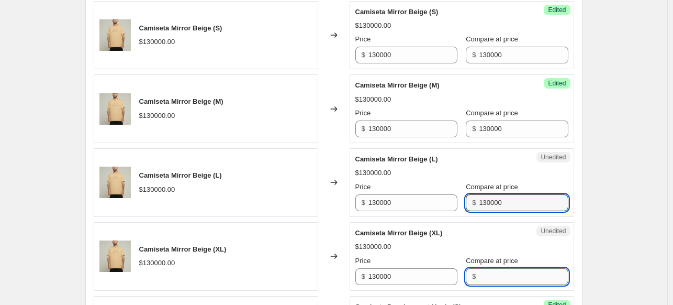
click at [494, 277] on input "Compare at price" at bounding box center [523, 276] width 89 height 17
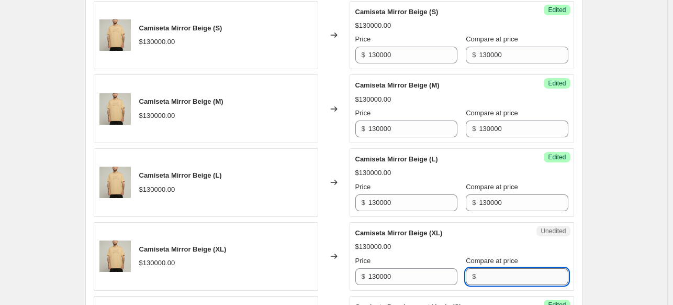
paste input "130000"
type input "130000"
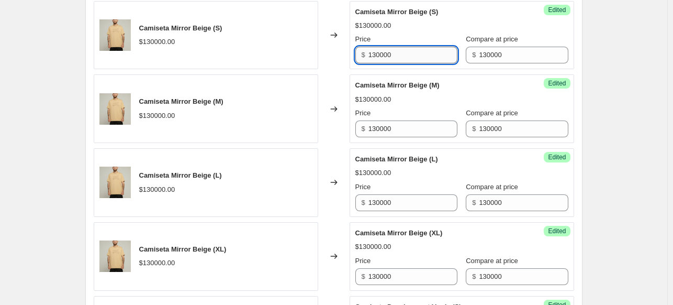
click at [393, 54] on input "130000" at bounding box center [413, 55] width 89 height 17
type input "104000"
click at [413, 129] on input "130000" at bounding box center [413, 128] width 89 height 17
drag, startPoint x: 398, startPoint y: 51, endPoint x: 385, endPoint y: 50, distance: 12.7
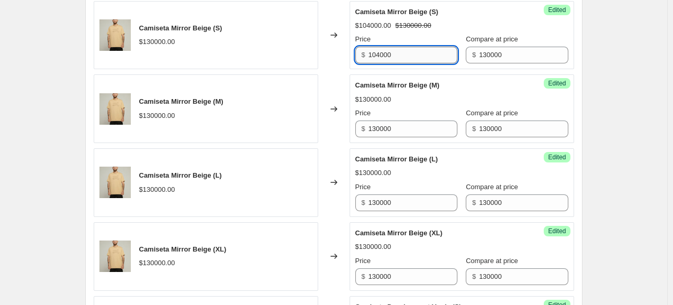
click at [385, 50] on input "104000" at bounding box center [413, 55] width 89 height 17
click at [396, 58] on input "104000" at bounding box center [413, 55] width 89 height 17
drag, startPoint x: 396, startPoint y: 56, endPoint x: 382, endPoint y: 56, distance: 13.6
click at [382, 56] on input "104000" at bounding box center [413, 55] width 89 height 17
click at [393, 54] on input "104000" at bounding box center [413, 55] width 89 height 17
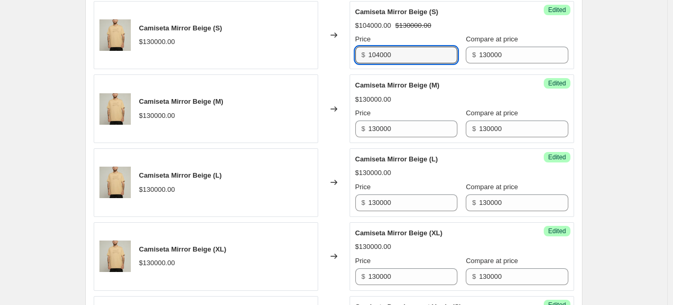
drag, startPoint x: 392, startPoint y: 54, endPoint x: 367, endPoint y: 54, distance: 25.1
click at [367, 54] on div "$ 104000" at bounding box center [407, 55] width 102 height 17
click at [383, 130] on input "130000" at bounding box center [413, 128] width 89 height 17
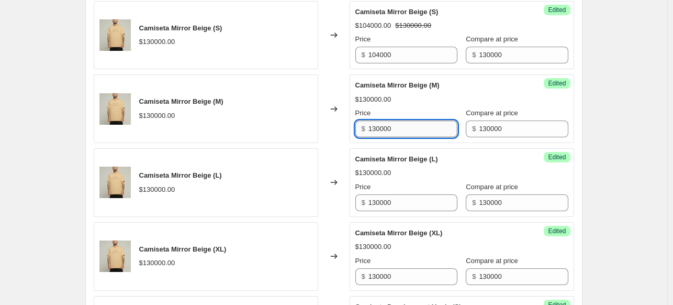
click at [383, 130] on input "130000" at bounding box center [413, 128] width 89 height 17
paste input "04"
type input "104000"
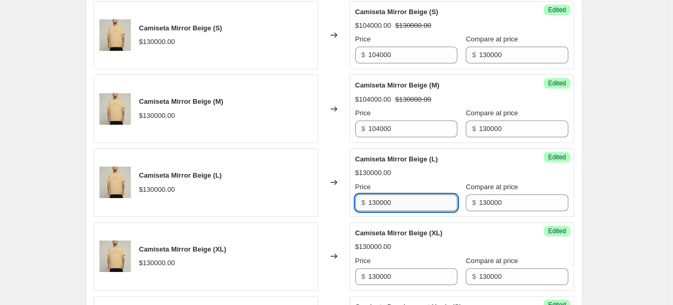
click at [403, 200] on input "130000" at bounding box center [413, 202] width 89 height 17
paste input "04"
type input "104000"
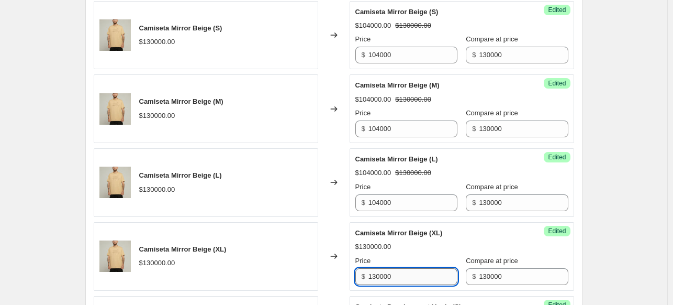
click at [399, 274] on input "130000" at bounding box center [413, 276] width 89 height 17
paste input "04"
type input "104000"
click at [406, 229] on span "Camiseta Mirror Beige (XL)" at bounding box center [399, 233] width 87 height 8
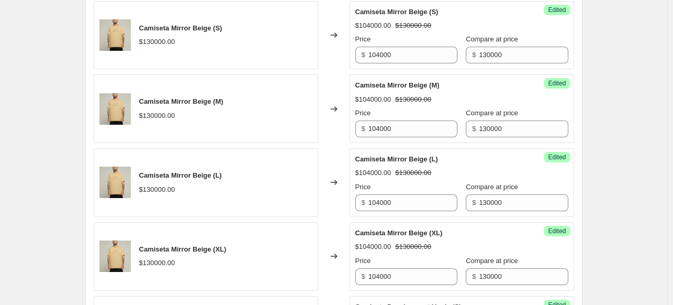
click at [418, 215] on div "Camiseta Oversize Bio Optic Crudo (S) $130000.00 Changed to Success Edited Cami…" at bounding box center [334, 145] width 481 height 879
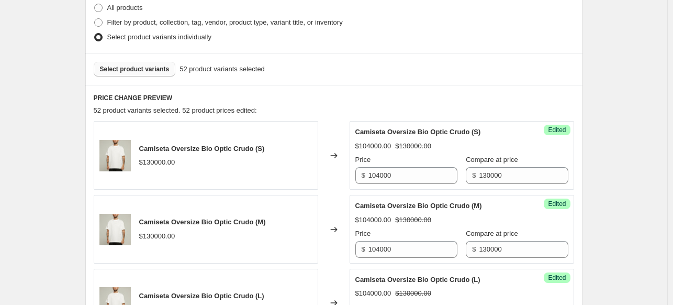
scroll to position [207, 0]
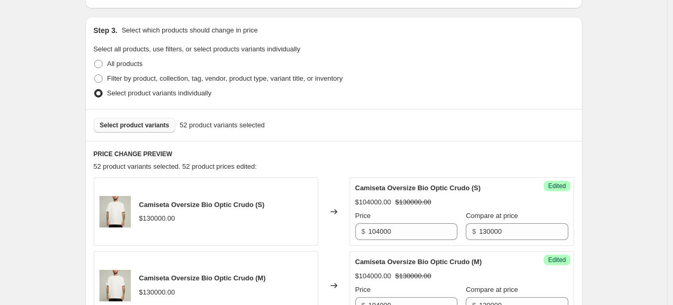
click at [147, 124] on span "Select product variants" at bounding box center [135, 125] width 70 height 8
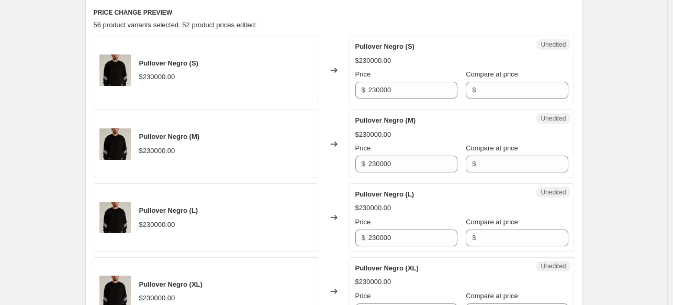
scroll to position [364, 0]
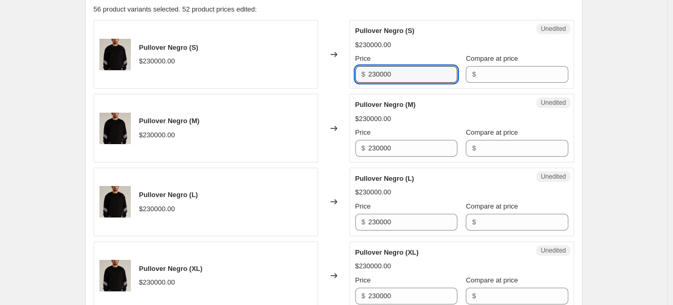
drag, startPoint x: 413, startPoint y: 71, endPoint x: 354, endPoint y: 69, distance: 58.7
click at [354, 69] on div "Unedited Pullover Negro (S) $230000.00 Price $ 230000 Compare at price $" at bounding box center [462, 54] width 225 height 69
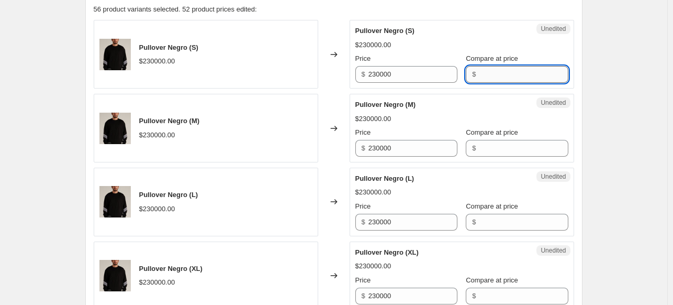
click at [514, 75] on input "Compare at price" at bounding box center [523, 74] width 89 height 17
paste input "230000"
type input "230000"
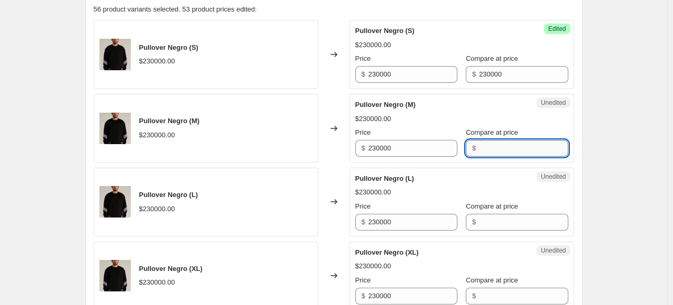
click at [514, 150] on input "Compare at price" at bounding box center [523, 148] width 89 height 17
paste input "230000"
type input "230000"
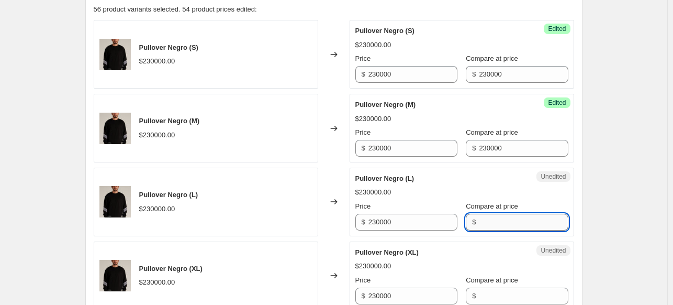
click at [493, 220] on input "Compare at price" at bounding box center [523, 222] width 89 height 17
paste input "230000"
type input "230000"
click at [489, 295] on input "Compare at price" at bounding box center [523, 296] width 89 height 17
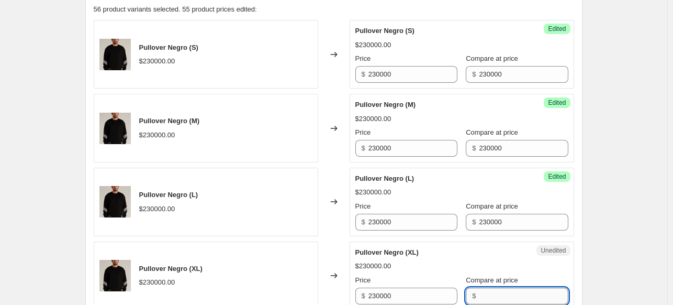
paste input "230000"
type input "230000"
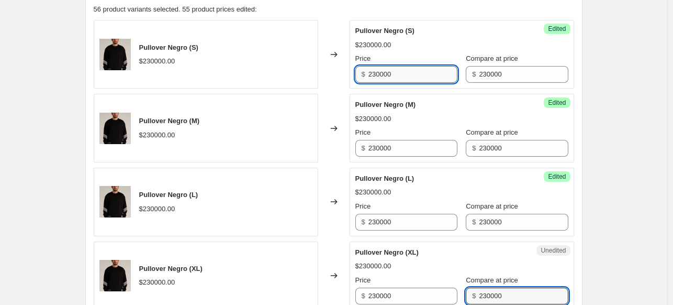
click at [406, 73] on input "230000" at bounding box center [413, 74] width 89 height 17
click at [406, 73] on input "172500" at bounding box center [413, 74] width 89 height 17
type input "172500"
click at [427, 48] on div "$230000.00" at bounding box center [462, 45] width 213 height 10
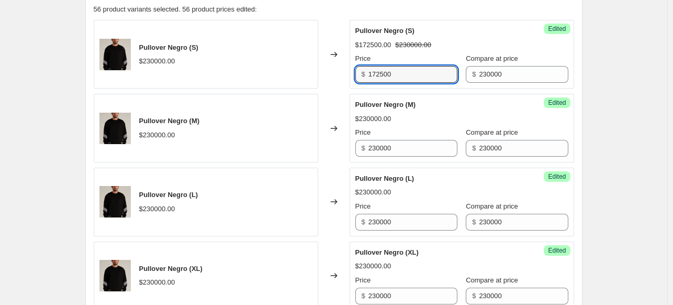
drag, startPoint x: 413, startPoint y: 80, endPoint x: 352, endPoint y: 75, distance: 60.5
click at [352, 75] on div "Success Edited Pullover Negro (S) $172500.00 $230000.00 Price $ 172500 Compare …" at bounding box center [462, 54] width 225 height 69
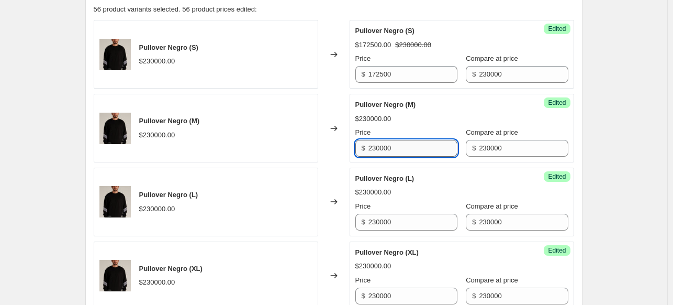
click at [406, 146] on input "230000" at bounding box center [413, 148] width 89 height 17
paste input "1725"
type input "172500"
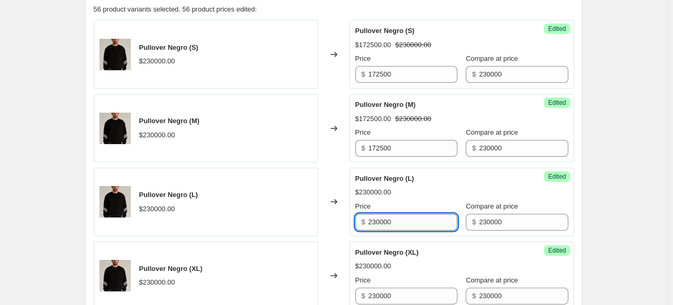
click at [388, 215] on input "230000" at bounding box center [413, 222] width 89 height 17
paste input "1725"
type input "172500"
click at [390, 291] on input "230000" at bounding box center [413, 296] width 89 height 17
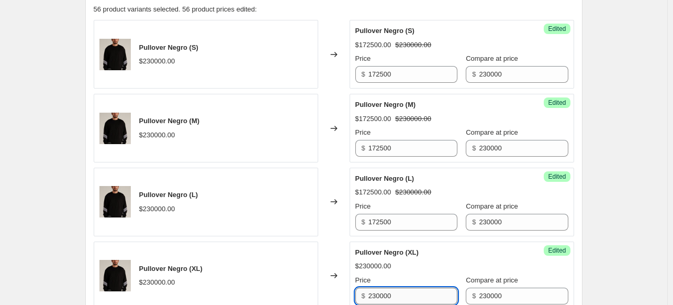
click at [390, 291] on input "230000" at bounding box center [413, 296] width 89 height 17
paste input "1725"
type input "172500"
click at [411, 262] on div "$230000.00" at bounding box center [462, 266] width 213 height 10
click at [444, 180] on div "Pullover Negro (L)" at bounding box center [441, 178] width 171 height 10
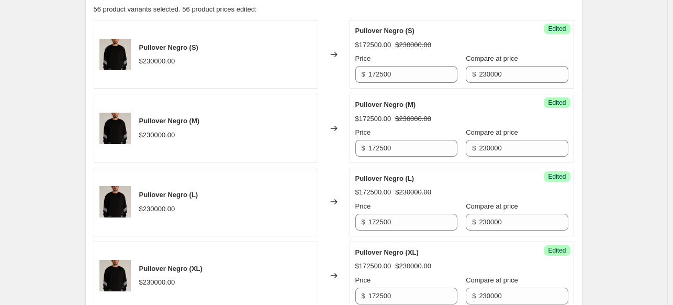
scroll to position [207, 0]
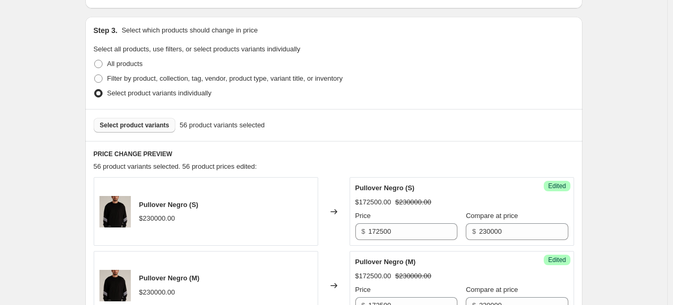
click at [152, 126] on span "Select product variants" at bounding box center [135, 125] width 70 height 8
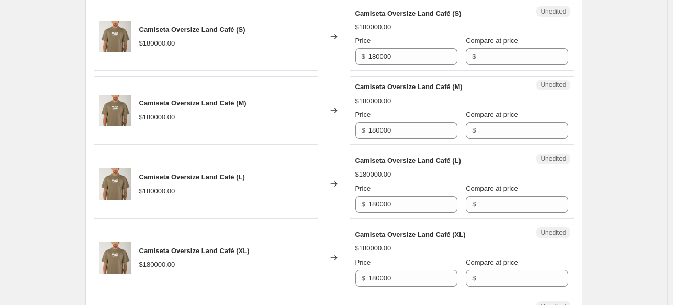
scroll to position [679, 0]
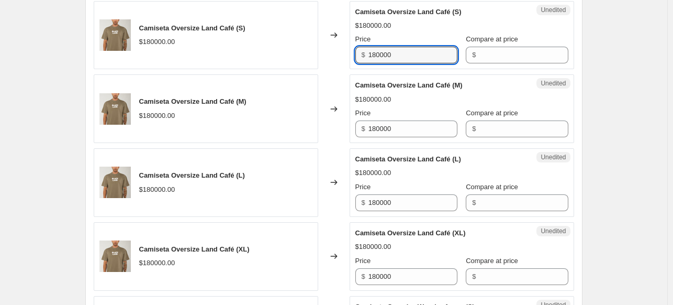
drag, startPoint x: 394, startPoint y: 58, endPoint x: 367, endPoint y: 58, distance: 27.2
click at [367, 58] on div "$ 180000" at bounding box center [407, 55] width 102 height 17
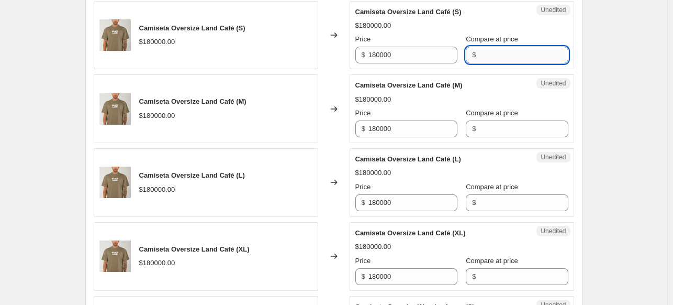
click at [520, 49] on input "Compare at price" at bounding box center [523, 55] width 89 height 17
paste input "180000"
type input "180000"
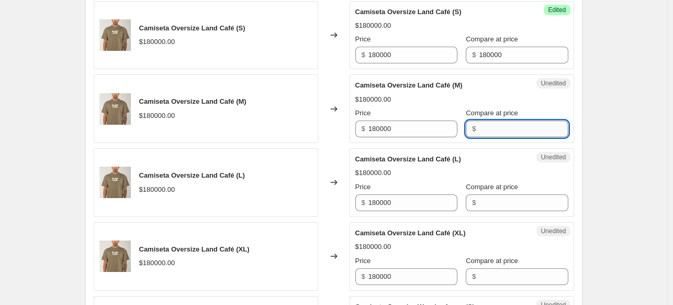
click at [518, 129] on input "Compare at price" at bounding box center [523, 128] width 89 height 17
paste input "180000"
type input "180000"
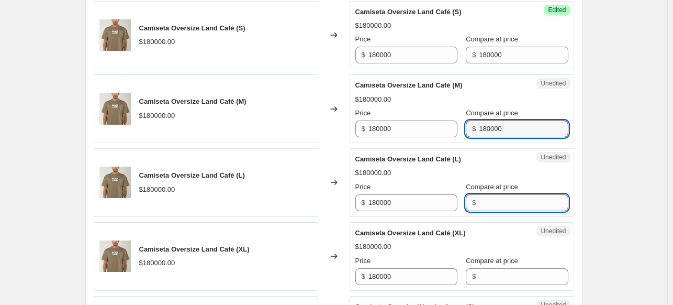
click at [504, 196] on input "Compare at price" at bounding box center [523, 202] width 89 height 17
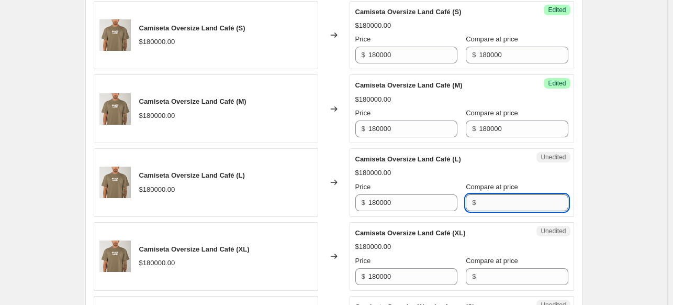
paste input "180000"
type input "180000"
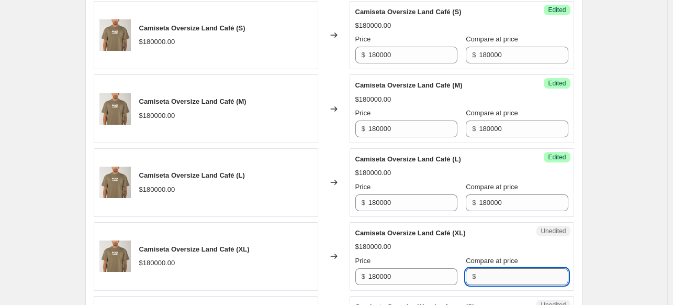
click at [502, 271] on input "Compare at price" at bounding box center [523, 276] width 89 height 17
paste input "180000"
type input "180000"
click at [410, 59] on input "180000" at bounding box center [413, 55] width 89 height 17
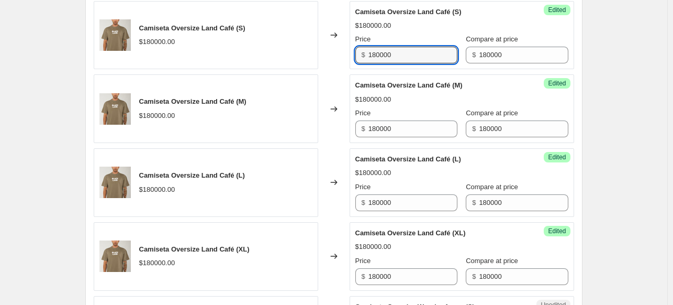
drag, startPoint x: 410, startPoint y: 59, endPoint x: 329, endPoint y: 50, distance: 81.1
click at [329, 50] on div "Camiseta Oversize Land Café (S) $180000.00 Changed to Success Edited Camiseta O…" at bounding box center [334, 35] width 481 height 69
type input "144000"
drag, startPoint x: 396, startPoint y: 53, endPoint x: 361, endPoint y: 52, distance: 35.1
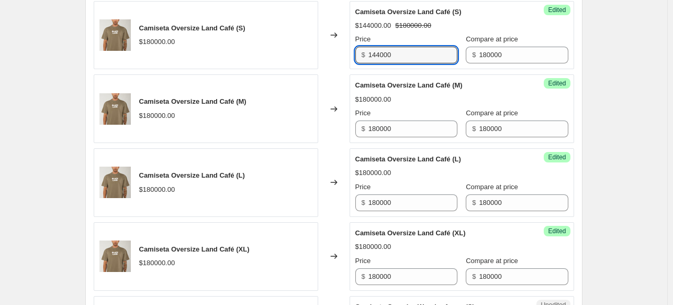
click at [361, 52] on div "$ 144000" at bounding box center [407, 55] width 102 height 17
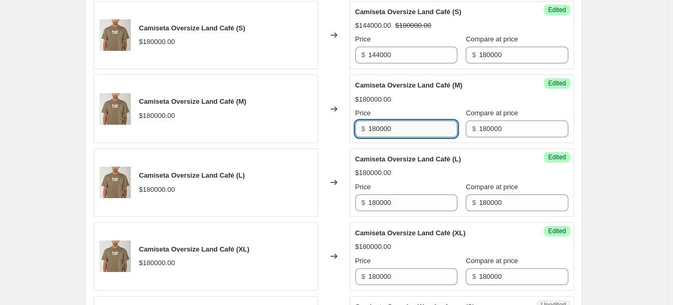
click at [395, 129] on input "180000" at bounding box center [413, 128] width 89 height 17
paste input "44"
type input "144000"
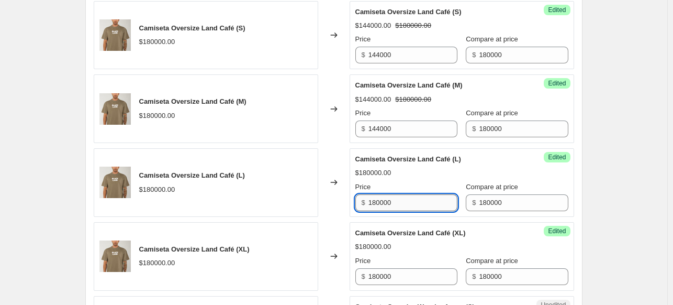
click at [395, 203] on input "180000" at bounding box center [413, 202] width 89 height 17
paste input "44"
type input "144000"
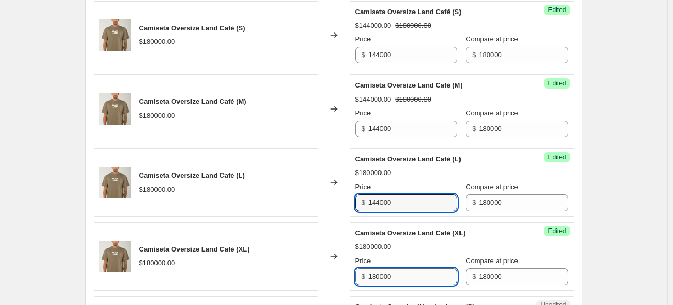
click at [393, 272] on input "180000" at bounding box center [413, 276] width 89 height 17
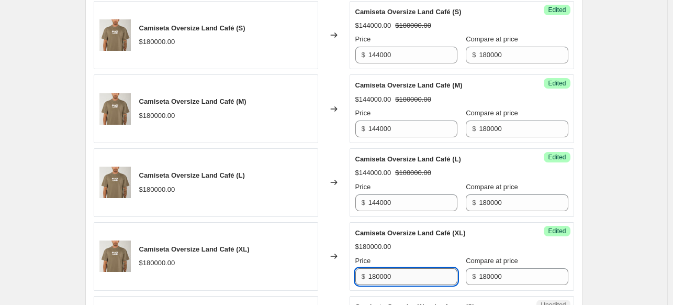
click at [393, 272] on input "180000" at bounding box center [413, 276] width 89 height 17
paste input "44"
type input "144000"
click at [340, 214] on div "Changed to" at bounding box center [333, 182] width 31 height 69
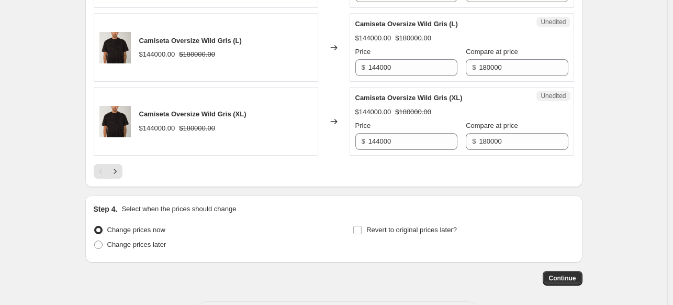
scroll to position [1738, 0]
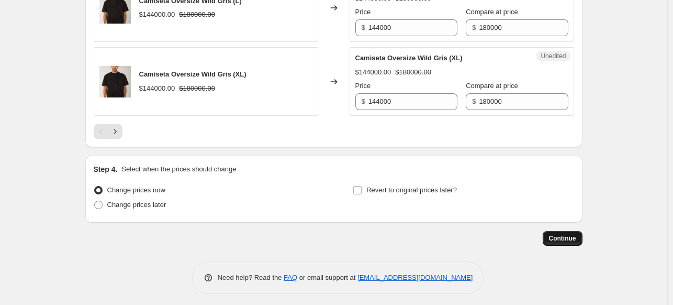
click at [573, 234] on span "Continue" at bounding box center [562, 238] width 27 height 8
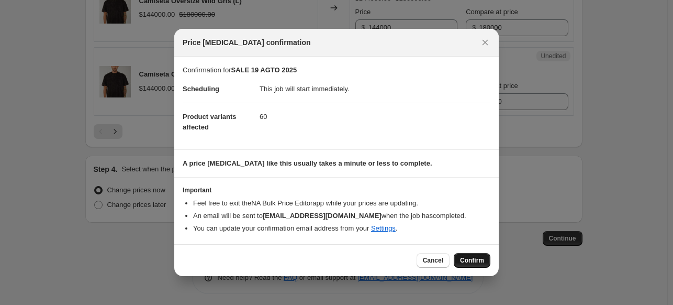
click at [468, 259] on span "Confirm" at bounding box center [472, 260] width 24 height 8
type input "SALE 19 AGTO 2025"
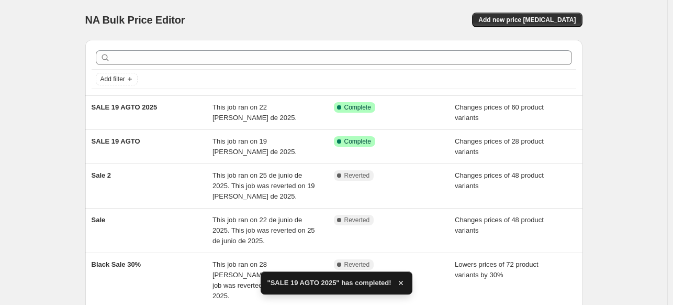
click at [251, 146] on div "This job ran on 19 [PERSON_NAME] de 2025." at bounding box center [273, 146] width 121 height 21
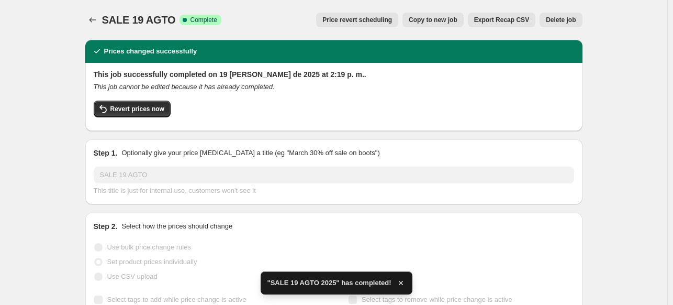
click at [565, 16] on button "Delete job" at bounding box center [561, 20] width 42 height 15
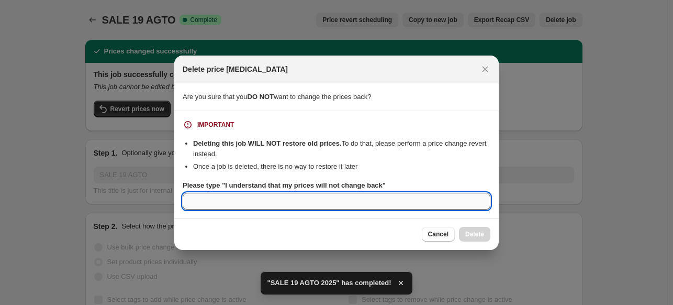
click at [410, 207] on input "Please type "I understand that my prices will not change back"" at bounding box center [337, 201] width 308 height 17
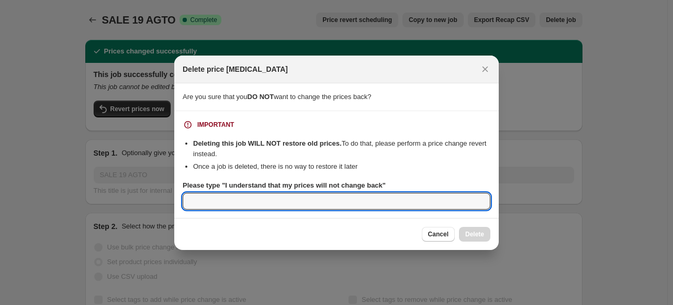
click at [440, 186] on div "Please type "I understand that my prices will not change back"" at bounding box center [337, 185] width 308 height 10
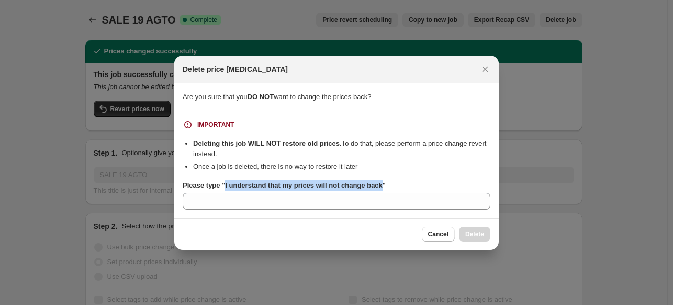
drag, startPoint x: 379, startPoint y: 187, endPoint x: 224, endPoint y: 184, distance: 155.1
click at [224, 184] on b "Please type "I understand that my prices will not change back"" at bounding box center [284, 185] width 203 height 8
copy b "I understand that my prices will not change back"
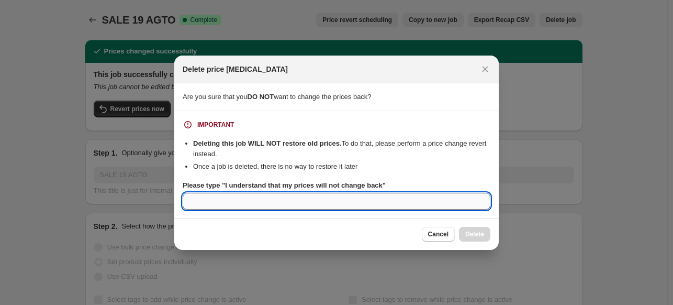
click at [255, 207] on input "Please type "I understand that my prices will not change back"" at bounding box center [337, 201] width 308 height 17
paste input "I understand that my prices will not change back"
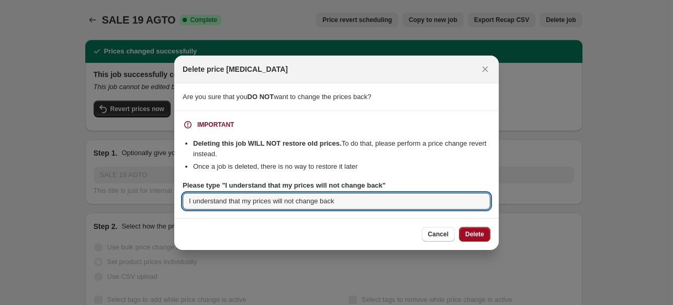
type input "I understand that my prices will not change back"
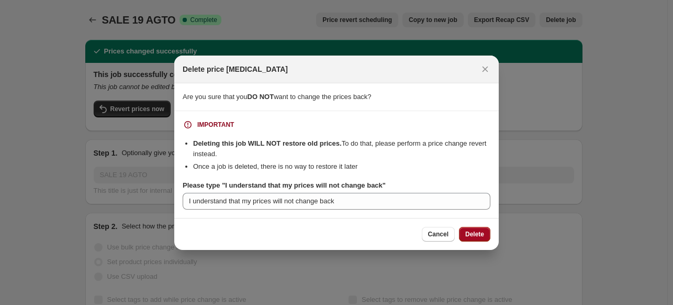
click at [478, 234] on span "Delete" at bounding box center [475, 234] width 19 height 8
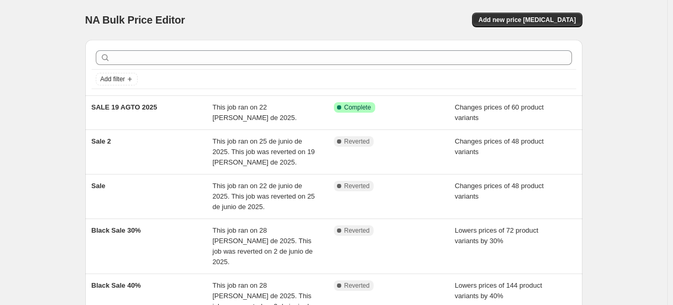
click at [633, 102] on div "NA Bulk Price Editor. This page is ready NA Bulk Price Editor Add new price [ME…" at bounding box center [334, 216] width 668 height 432
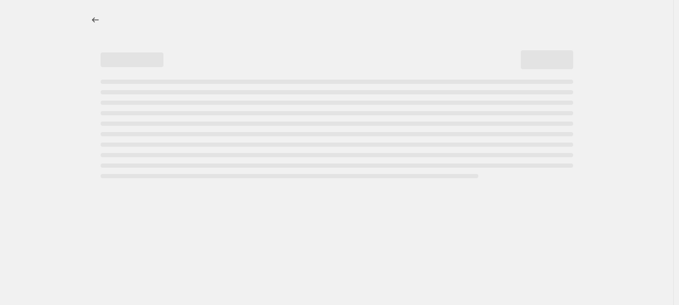
select select "percentage"
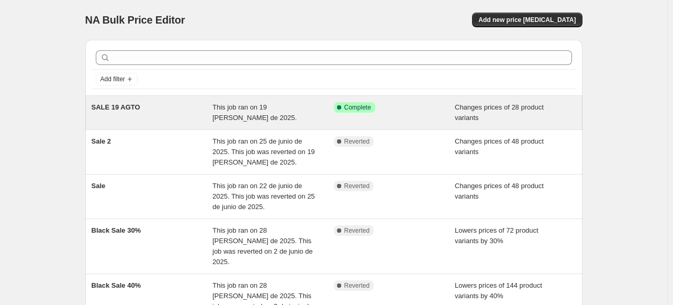
click at [251, 101] on div "SALE 19 AGTO This job ran on 19 de agosto de 2025. Success Complete Complete Ch…" at bounding box center [334, 113] width 498 height 34
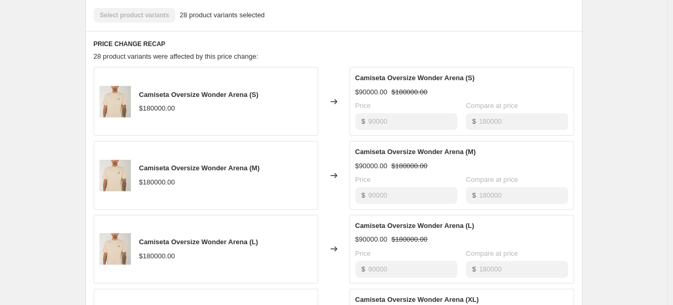
scroll to position [419, 0]
